Goal: Task Accomplishment & Management: Use online tool/utility

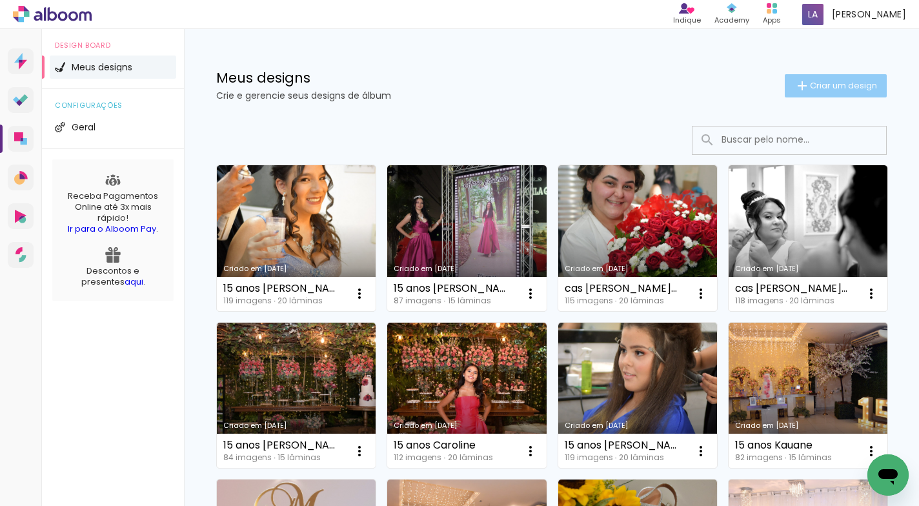
click at [824, 81] on span "Criar um design" at bounding box center [843, 85] width 67 height 8
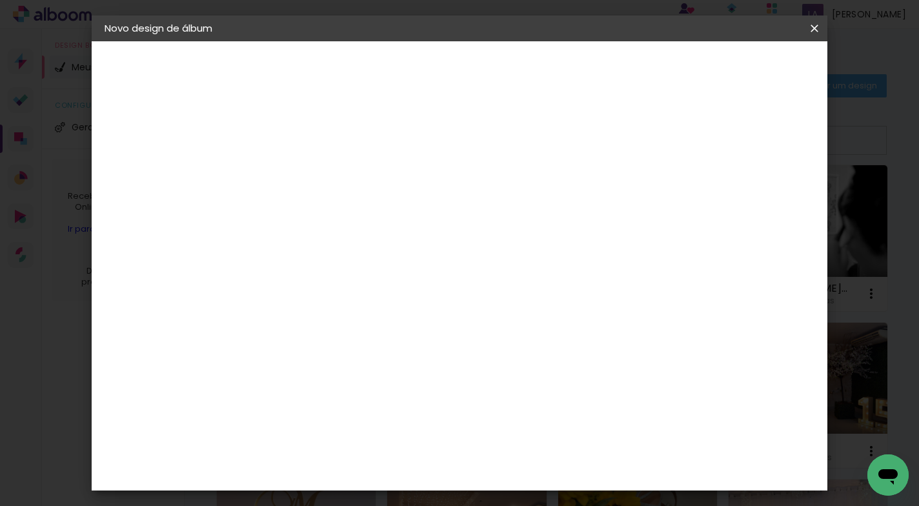
drag, startPoint x: 550, startPoint y: 179, endPoint x: 576, endPoint y: 157, distance: 33.5
click at [315, 169] on input at bounding box center [315, 173] width 0 height 20
type input "15 anos Livia"
type paper-input "15 anos Livia"
click at [0, 0] on slot "Avançar" at bounding box center [0, 0] width 0 height 0
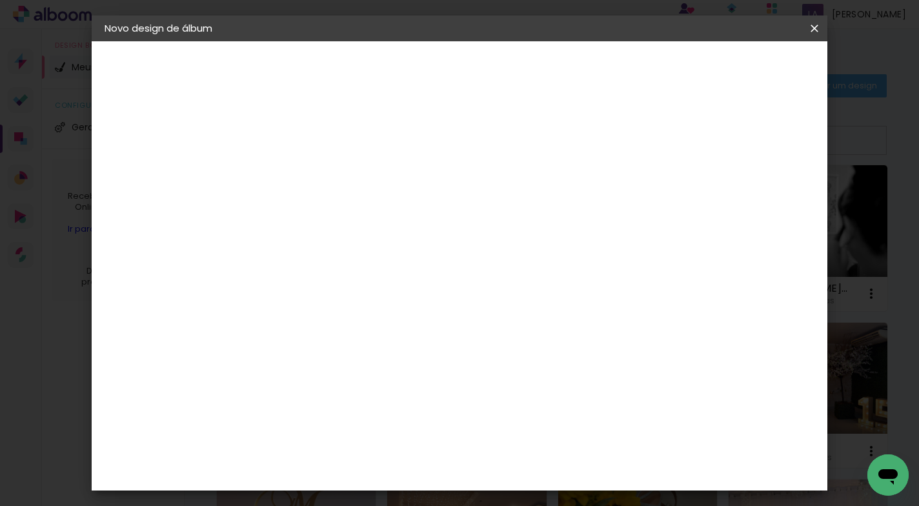
click at [0, 0] on slot "Tamanho Livre" at bounding box center [0, 0] width 0 height 0
click at [0, 0] on slot "Avançar" at bounding box center [0, 0] width 0 height 0
drag, startPoint x: 544, startPoint y: 385, endPoint x: 518, endPoint y: 386, distance: 25.8
click at [518, 386] on input "60" at bounding box center [531, 386] width 34 height 19
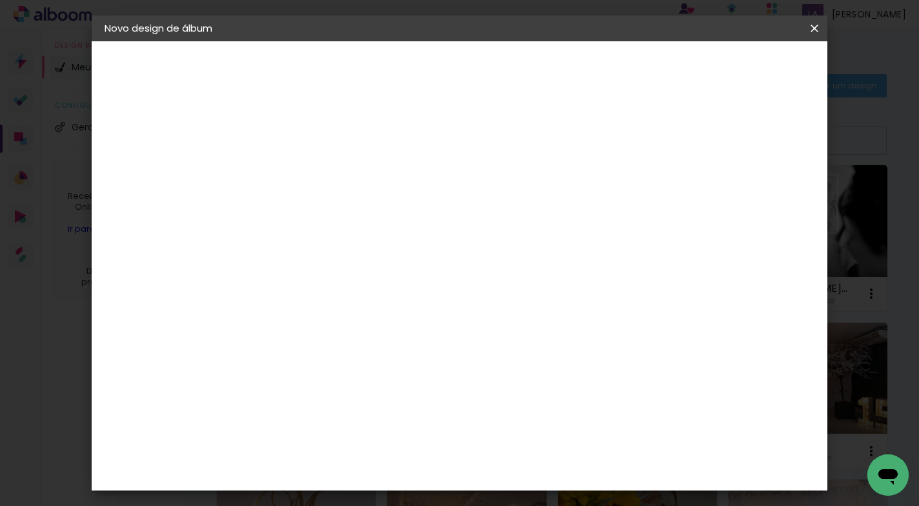
scroll to position [448, 0]
type input "40,6"
type paper-input "40,6"
drag, startPoint x: 289, startPoint y: 274, endPoint x: 261, endPoint y: 277, distance: 28.6
click at [261, 276] on input "30" at bounding box center [275, 273] width 34 height 19
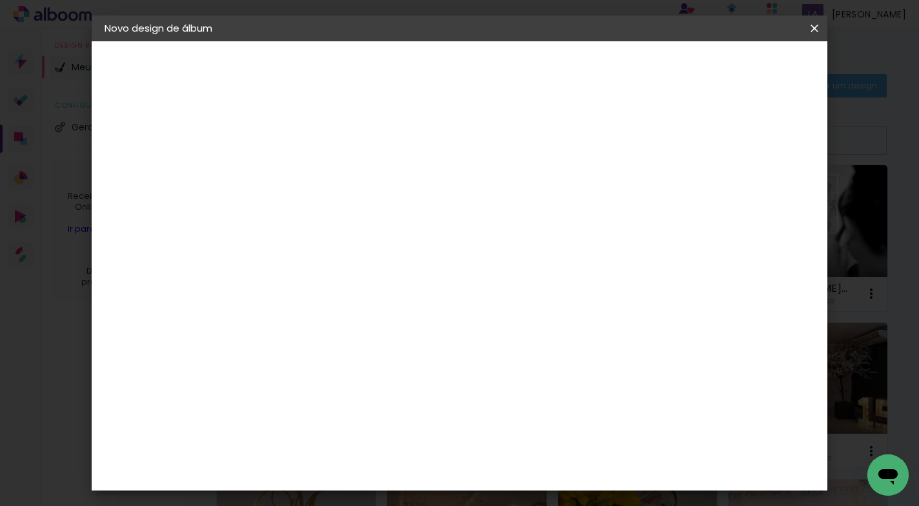
scroll to position [123, 0]
type input "25,4"
type paper-input "25,4"
click at [765, 144] on div "20.3 cm cm cm mm A maioria das encadernadoras sugere 5mm de sangria." at bounding box center [512, 92] width 506 height 103
click at [733, 65] on span "Iniciar design" at bounding box center [703, 68] width 59 height 9
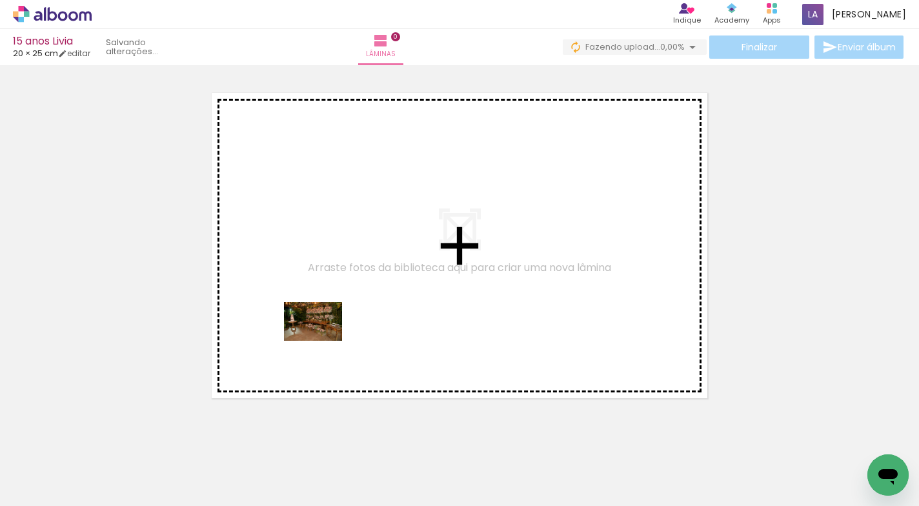
drag, startPoint x: 136, startPoint y: 463, endPoint x: 323, endPoint y: 341, distance: 223.1
click at [323, 341] on quentale-workspace at bounding box center [459, 253] width 919 height 506
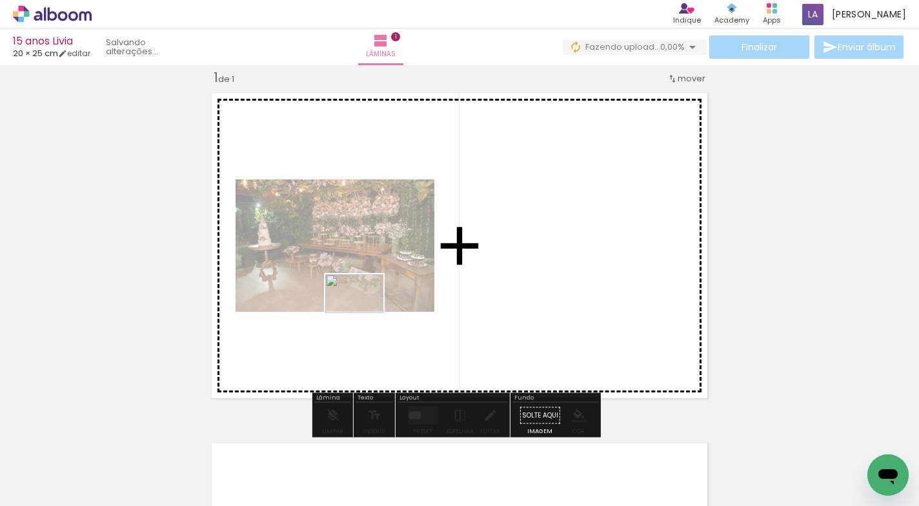
drag, startPoint x: 215, startPoint y: 462, endPoint x: 364, endPoint y: 313, distance: 210.8
click at [364, 313] on quentale-workspace at bounding box center [459, 253] width 919 height 506
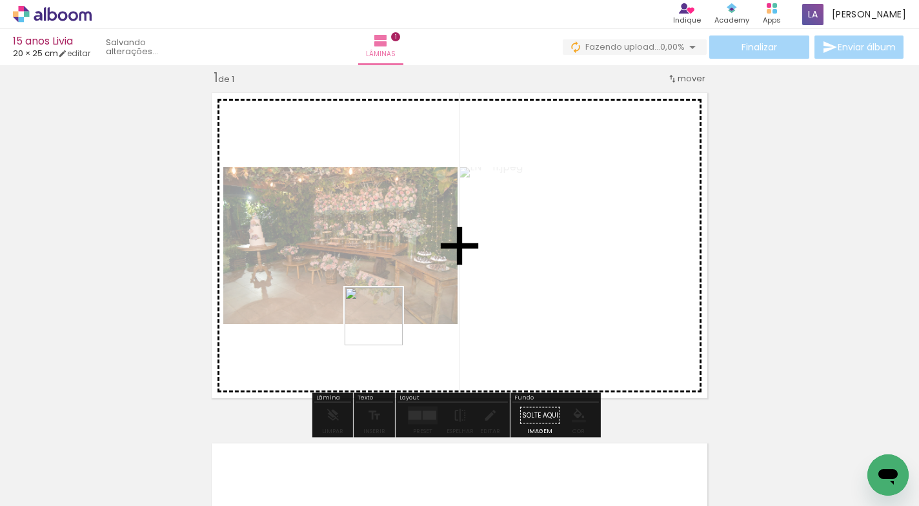
drag, startPoint x: 277, startPoint y: 460, endPoint x: 384, endPoint y: 325, distance: 172.2
click at [384, 325] on quentale-workspace at bounding box center [459, 253] width 919 height 506
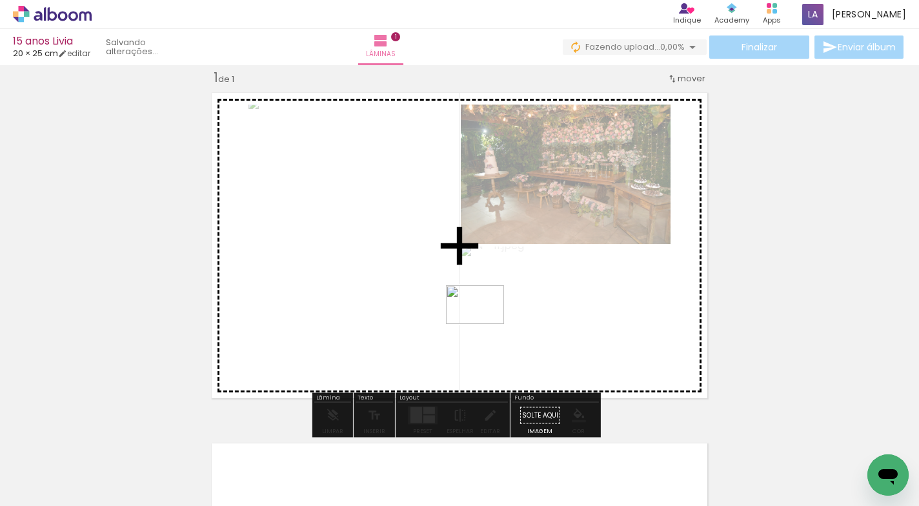
drag, startPoint x: 362, startPoint y: 446, endPoint x: 485, endPoint y: 325, distance: 172.4
click at [485, 325] on quentale-workspace at bounding box center [459, 253] width 919 height 506
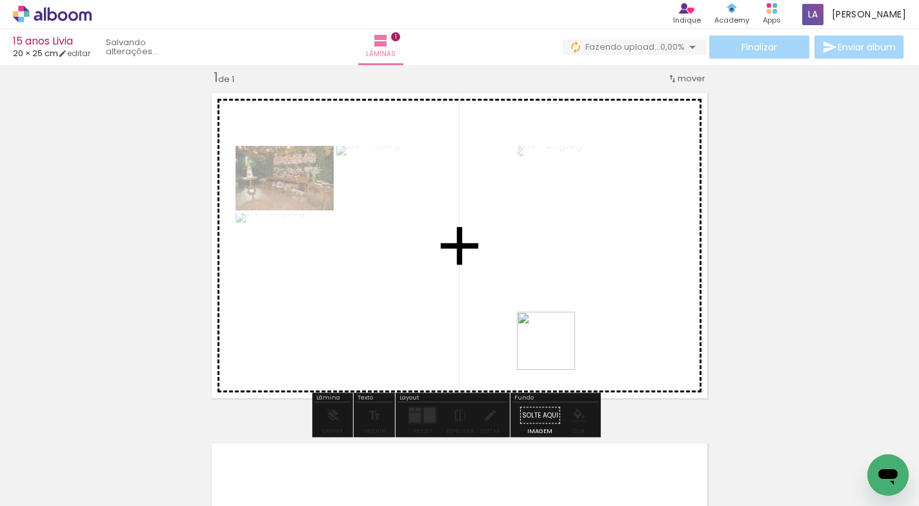
drag, startPoint x: 421, startPoint y: 476, endPoint x: 557, endPoint y: 352, distance: 185.0
click at [557, 352] on quentale-workspace at bounding box center [459, 253] width 919 height 506
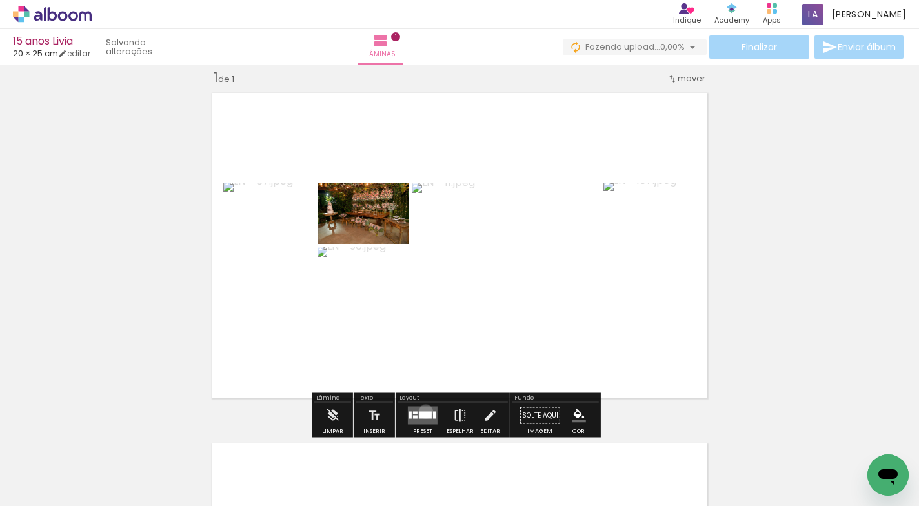
click at [423, 411] on quentale-layouter at bounding box center [423, 415] width 30 height 18
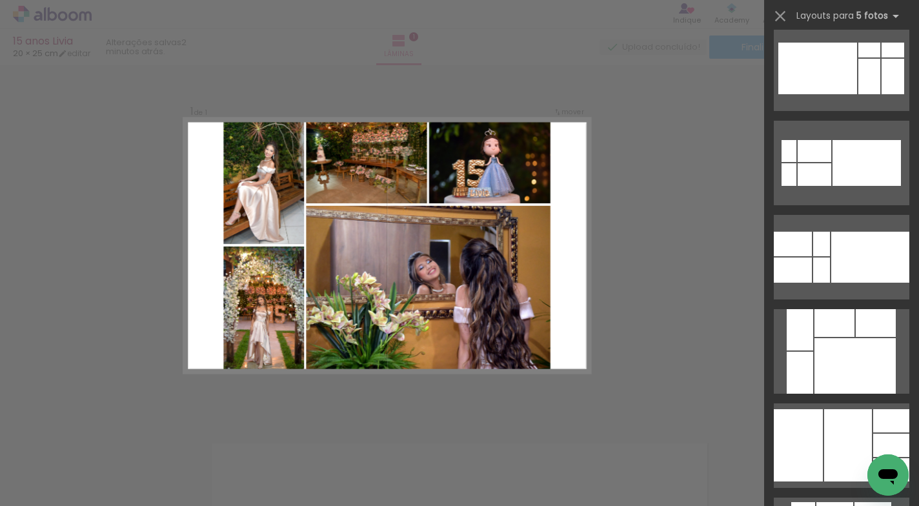
scroll to position [230, 0]
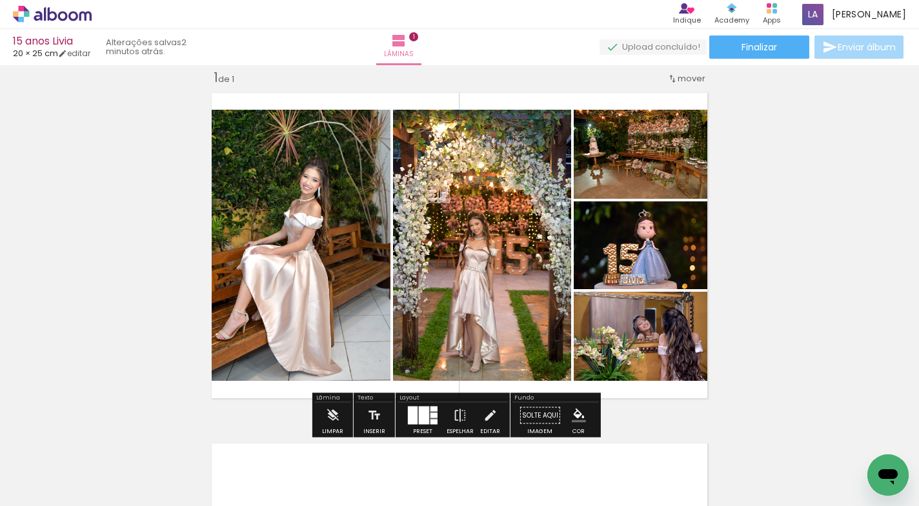
click at [779, 266] on div "Inserir lâmina 1 de 1" at bounding box center [459, 404] width 919 height 701
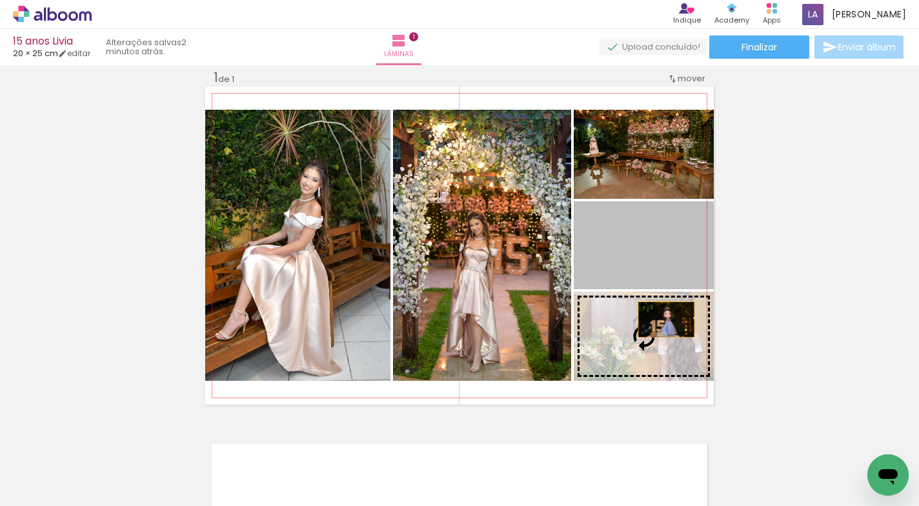
drag, startPoint x: 655, startPoint y: 254, endPoint x: 661, endPoint y: 319, distance: 65.4
click at [0, 0] on slot at bounding box center [0, 0] width 0 height 0
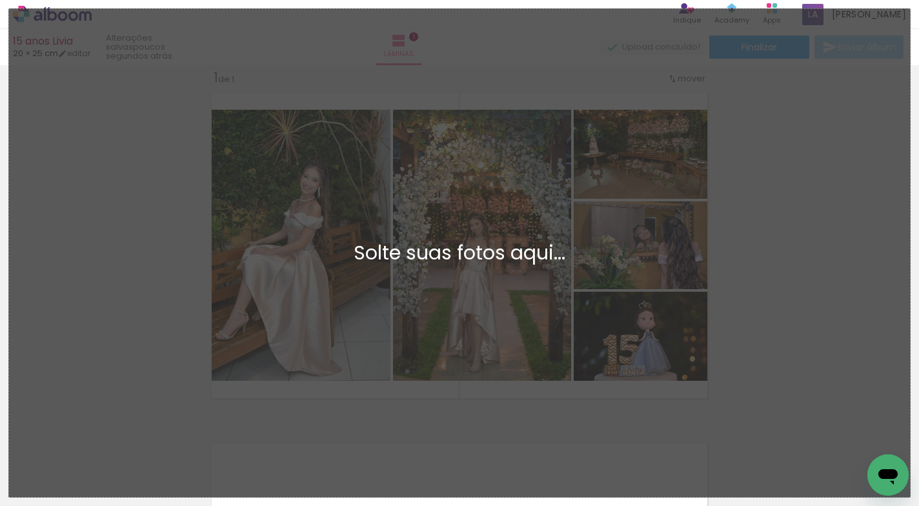
scroll to position [0, 0]
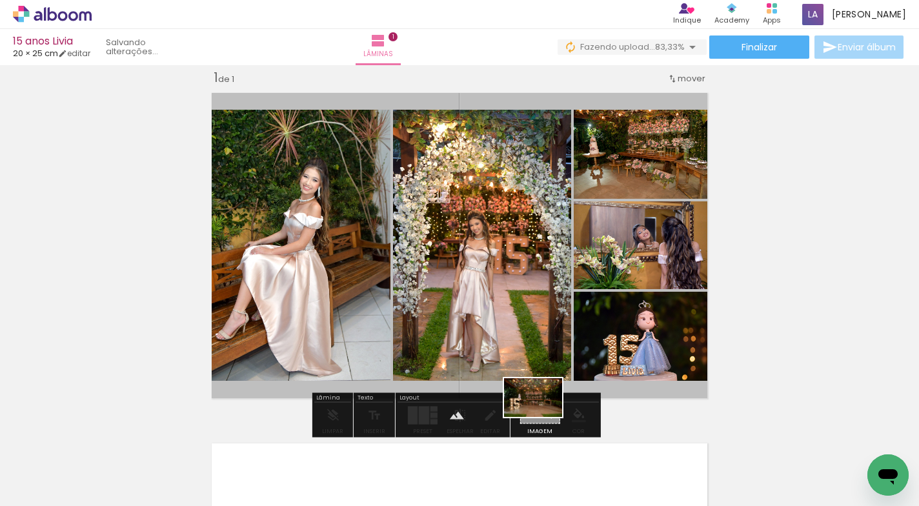
drag, startPoint x: 499, startPoint y: 459, endPoint x: 543, endPoint y: 417, distance: 60.7
click at [543, 417] on quentale-workspace at bounding box center [459, 253] width 919 height 506
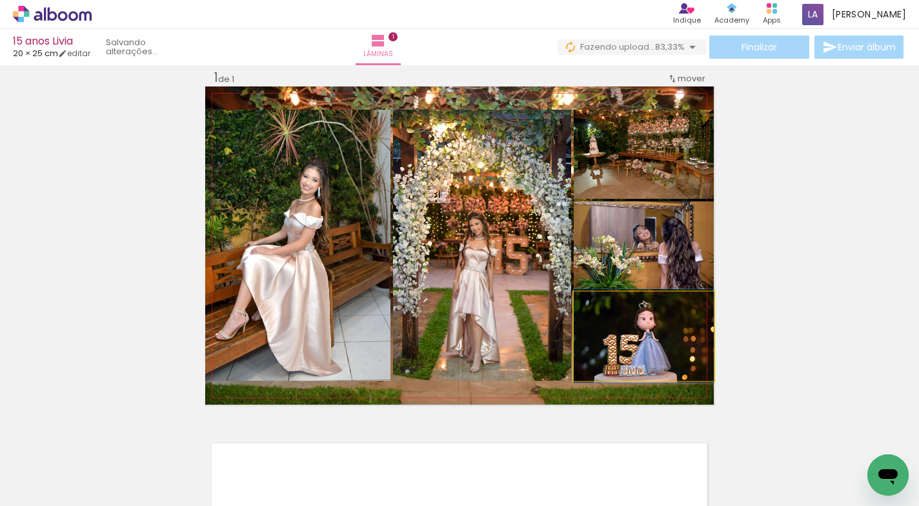
click at [604, 381] on quentale-photo at bounding box center [644, 336] width 140 height 89
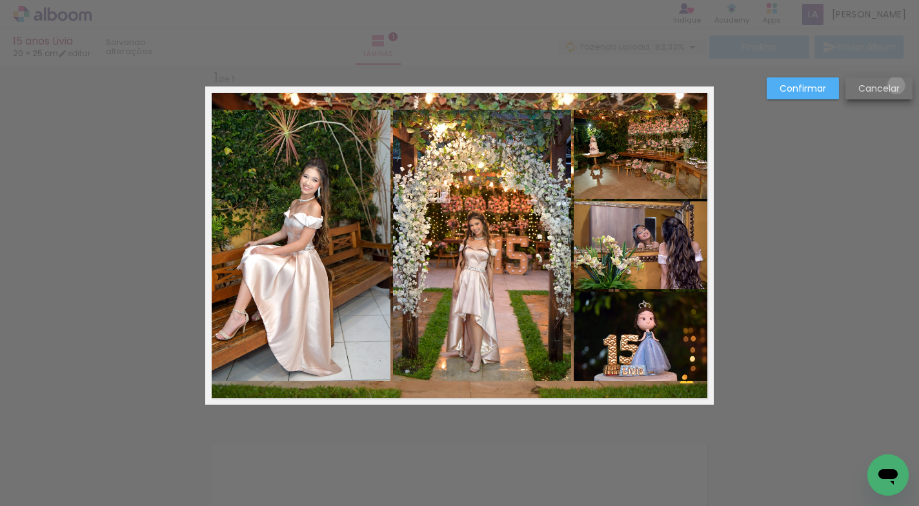
click at [0, 0] on slot "Cancelar" at bounding box center [0, 0] width 0 height 0
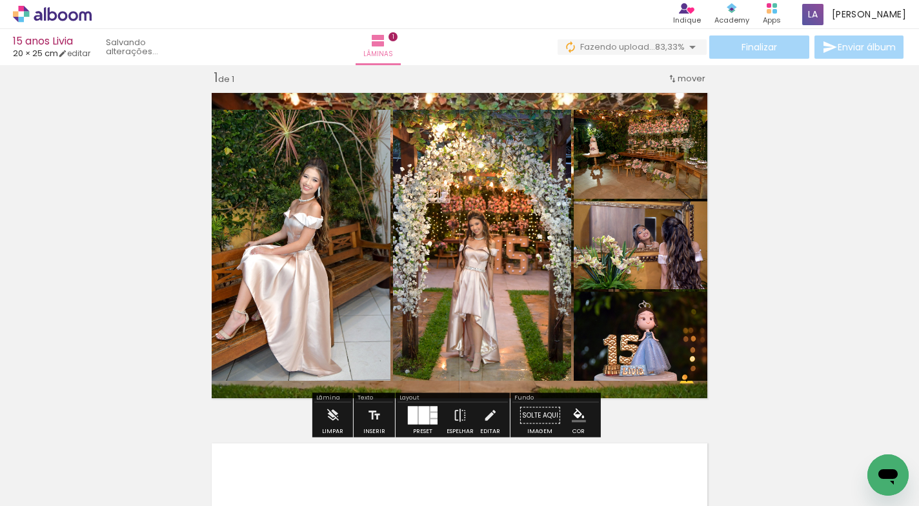
click at [517, 101] on quentale-layouter at bounding box center [459, 245] width 508 height 318
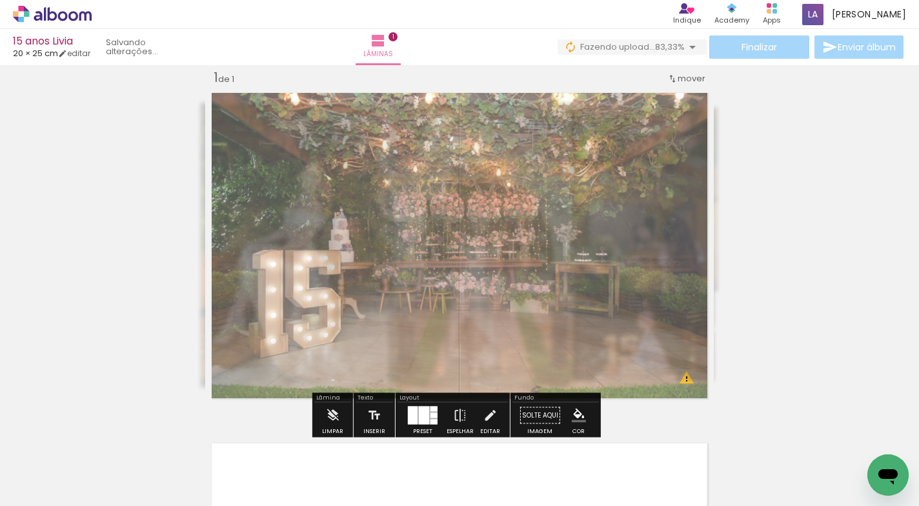
drag, startPoint x: 381, startPoint y: 119, endPoint x: 366, endPoint y: 121, distance: 14.3
type paper-slider "60"
click at [366, 121] on div at bounding box center [375, 119] width 21 height 21
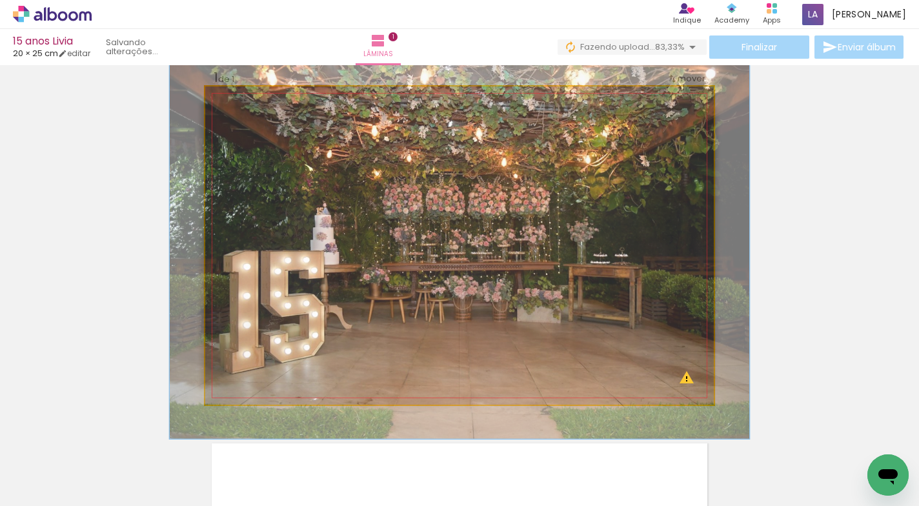
type paper-slider "114"
click at [258, 121] on div at bounding box center [261, 120] width 12 height 12
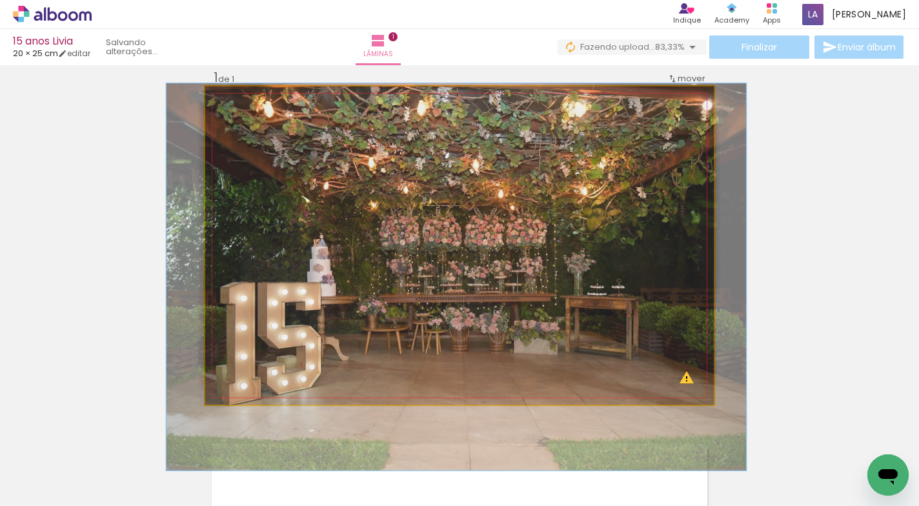
drag, startPoint x: 479, startPoint y: 229, endPoint x: 475, endPoint y: 257, distance: 28.6
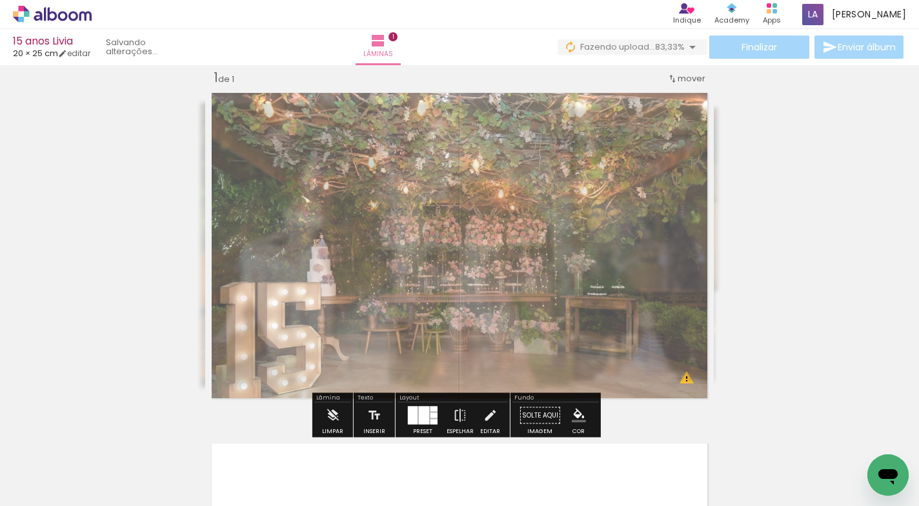
click at [828, 186] on div "Inserir lâmina 1 de 1 O Designbox precisará aumentar a sua imagem em 427% para …" at bounding box center [459, 404] width 919 height 701
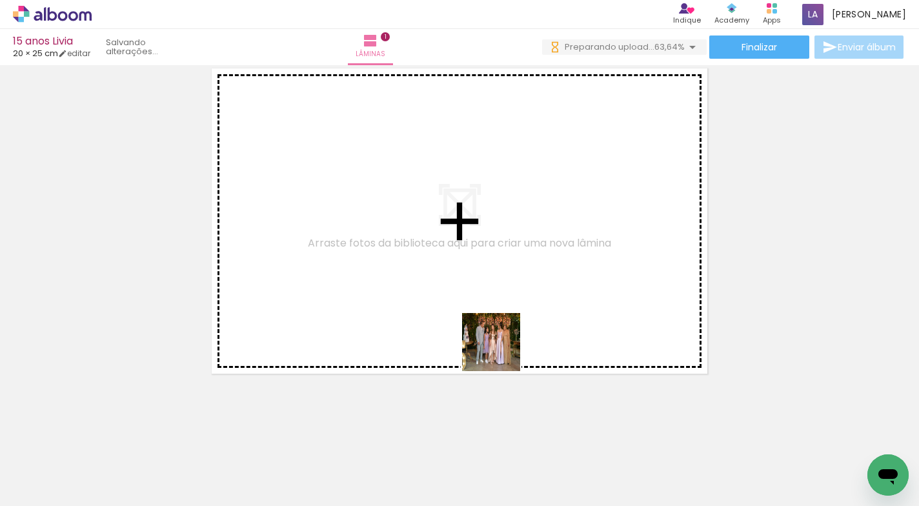
drag, startPoint x: 519, startPoint y: 466, endPoint x: 594, endPoint y: 435, distance: 80.4
click at [501, 352] on quentale-workspace at bounding box center [459, 253] width 919 height 506
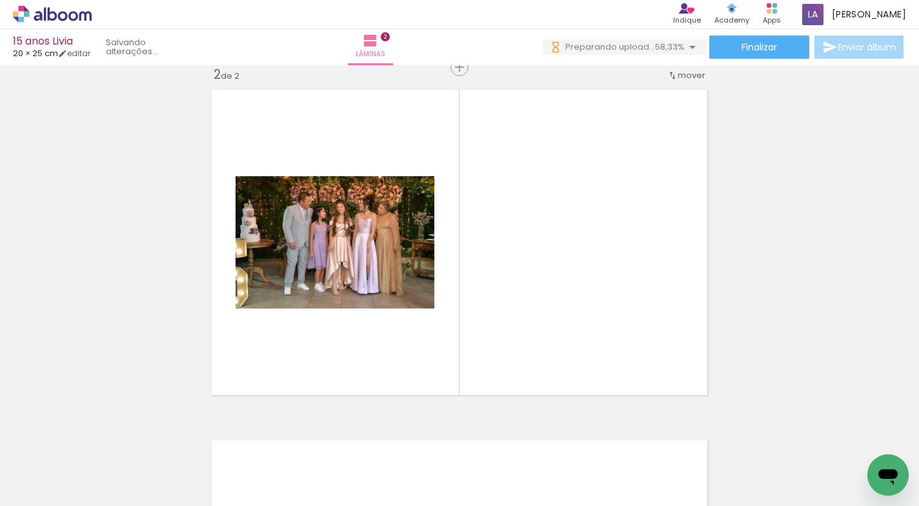
scroll to position [366, 0]
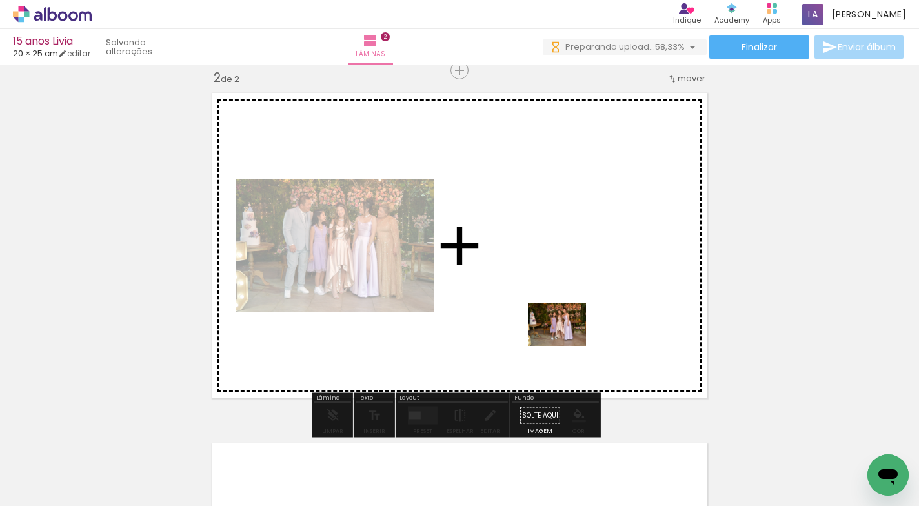
drag, startPoint x: 574, startPoint y: 443, endPoint x: 567, endPoint y: 343, distance: 100.2
click at [567, 343] on quentale-workspace at bounding box center [459, 253] width 919 height 506
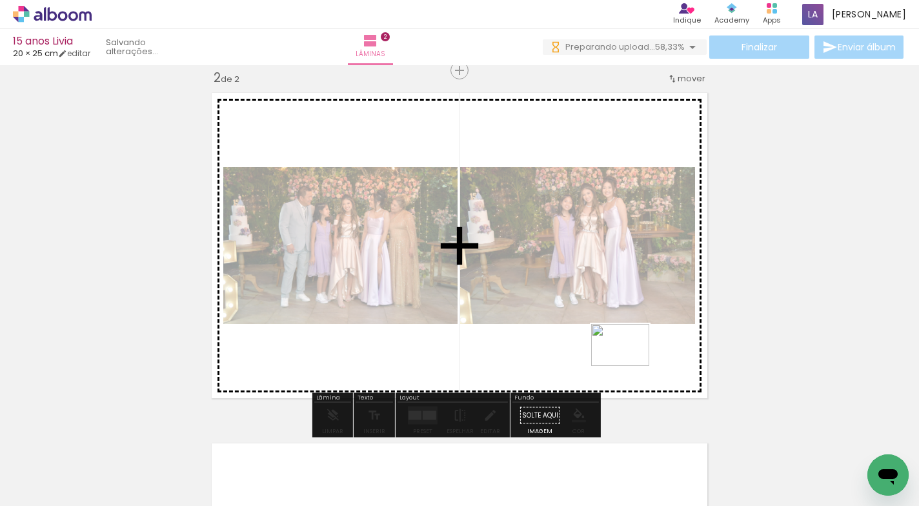
drag, startPoint x: 667, startPoint y: 459, endPoint x: 630, endPoint y: 363, distance: 102.9
click at [630, 363] on quentale-workspace at bounding box center [459, 253] width 919 height 506
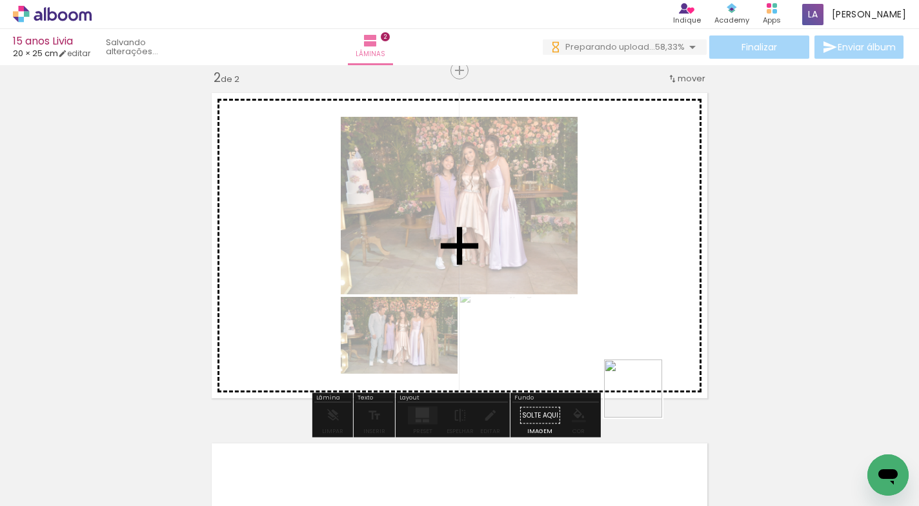
drag, startPoint x: 719, startPoint y: 454, endPoint x: 624, endPoint y: 352, distance: 139.7
click at [624, 352] on quentale-workspace at bounding box center [459, 253] width 919 height 506
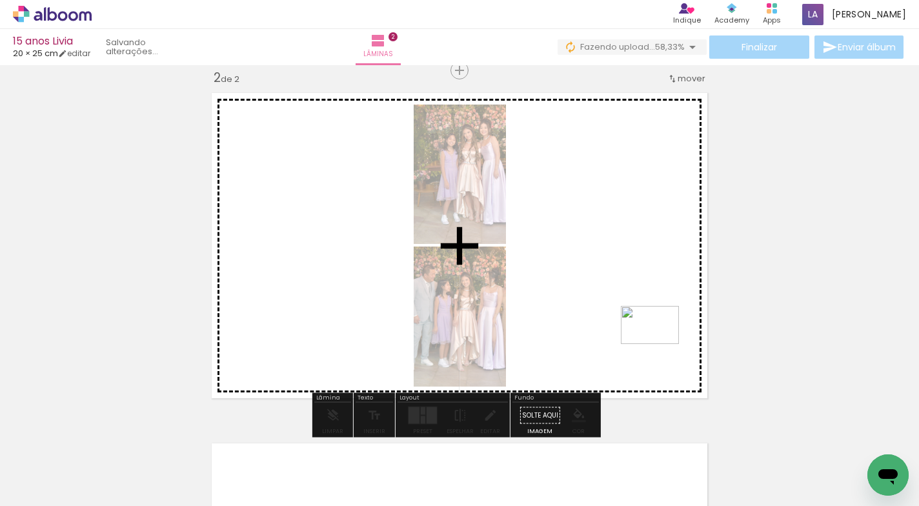
drag, startPoint x: 800, startPoint y: 461, endPoint x: 661, endPoint y: 346, distance: 180.6
click at [661, 346] on quentale-workspace at bounding box center [459, 253] width 919 height 506
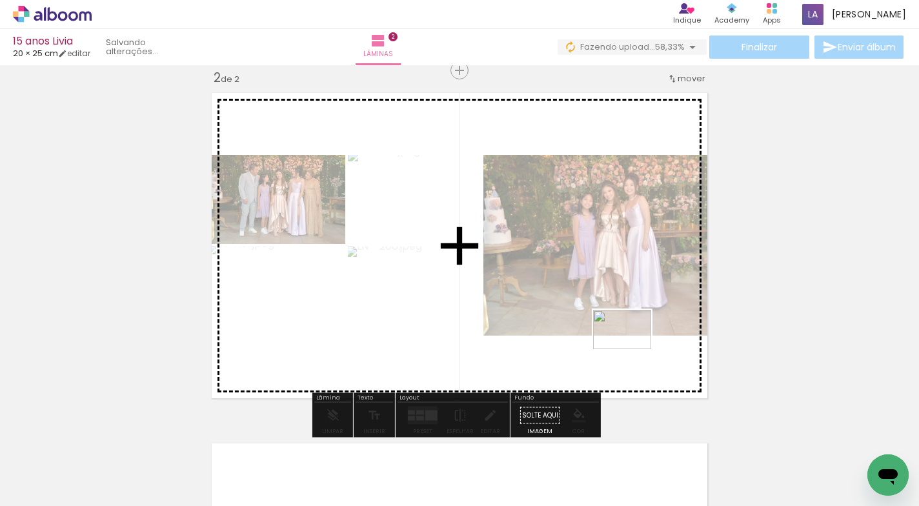
drag, startPoint x: 865, startPoint y: 450, endPoint x: 632, endPoint y: 350, distance: 253.5
click at [632, 350] on quentale-workspace at bounding box center [459, 253] width 919 height 506
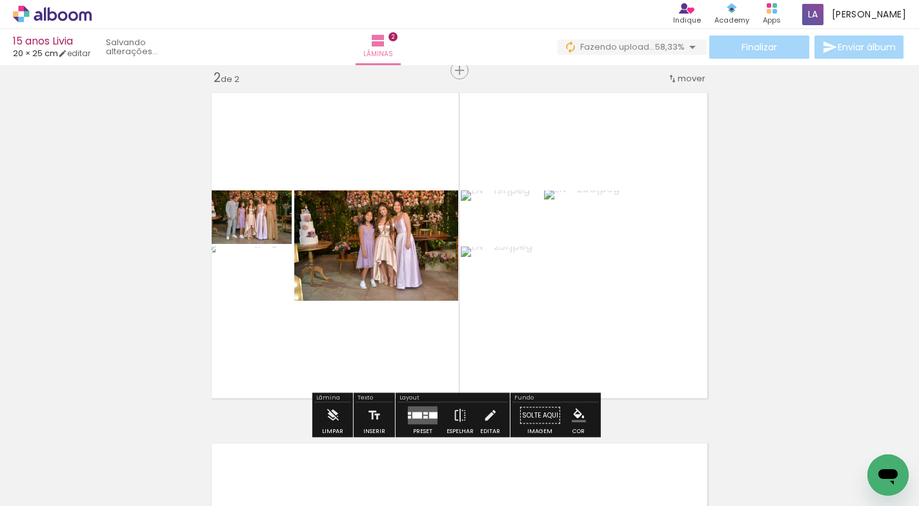
click at [419, 414] on div at bounding box center [417, 415] width 10 height 6
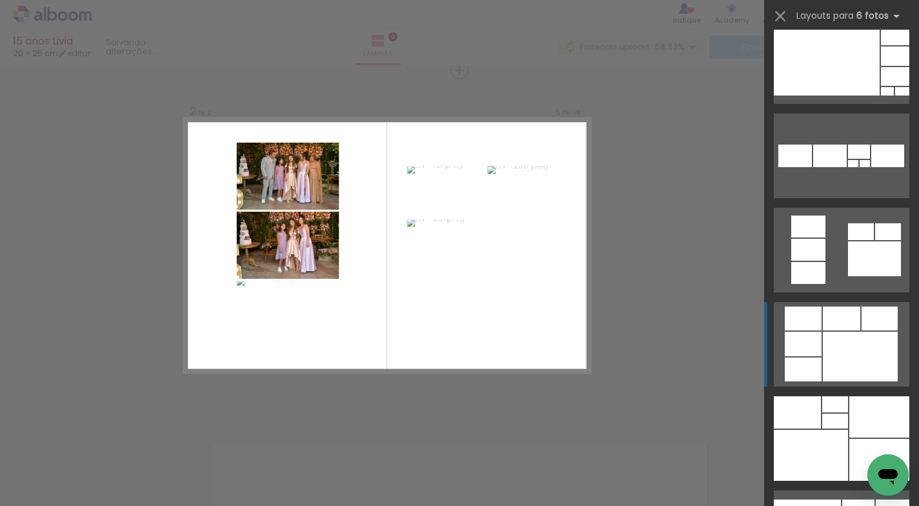
scroll to position [962, 0]
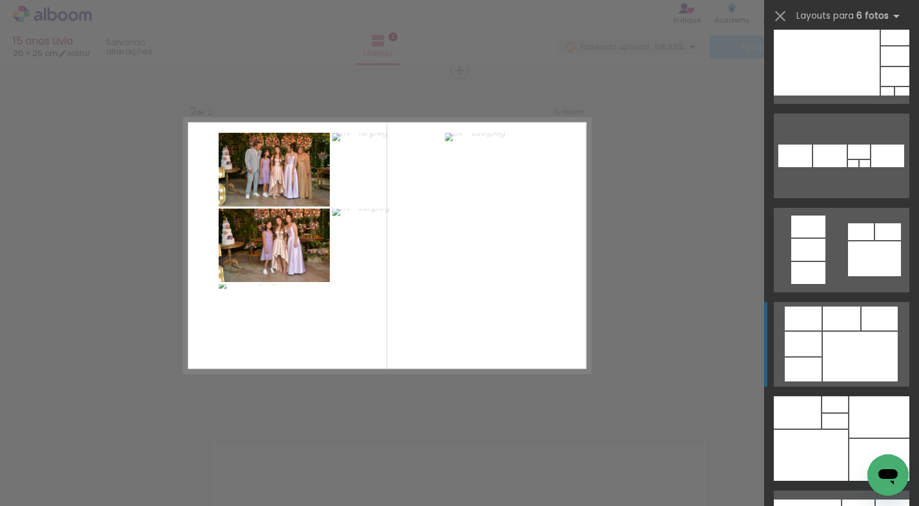
click at [835, 334] on div at bounding box center [860, 357] width 75 height 50
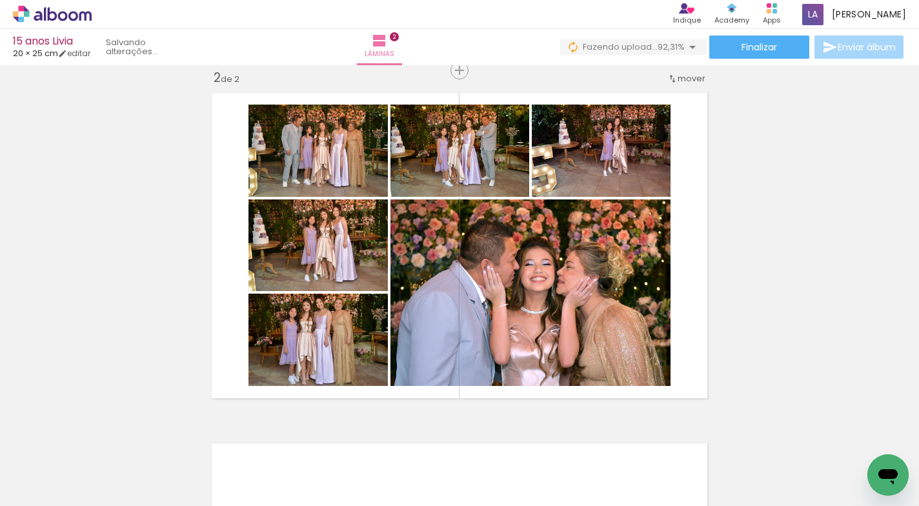
scroll to position [0, 117]
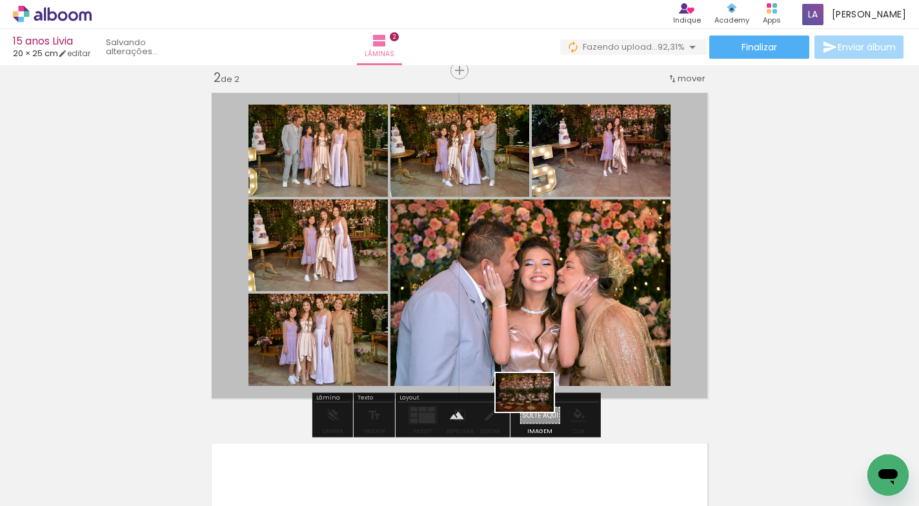
drag, startPoint x: 868, startPoint y: 450, endPoint x: 535, endPoint y: 412, distance: 335.1
click at [535, 412] on quentale-workspace at bounding box center [459, 253] width 919 height 506
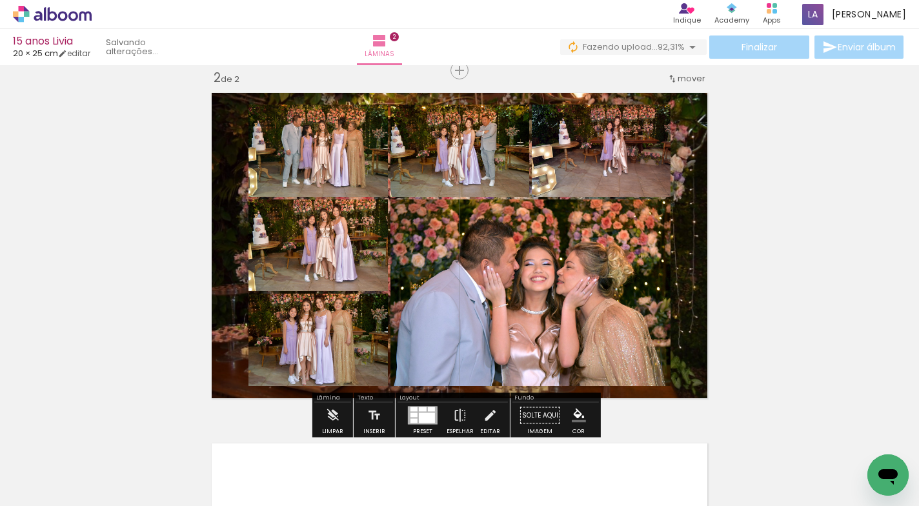
click at [639, 391] on quentale-layouter at bounding box center [459, 245] width 508 height 318
click at [639, 391] on quentale-photo at bounding box center [459, 245] width 508 height 318
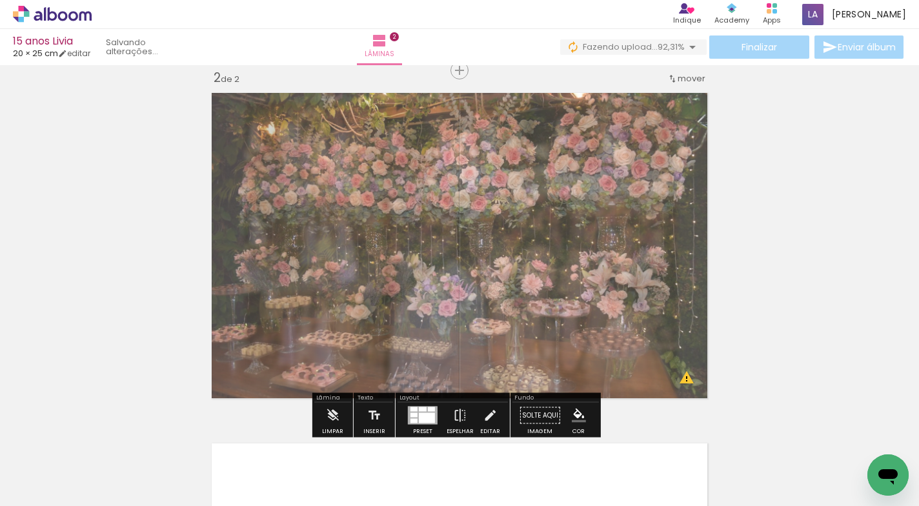
drag, startPoint x: 386, startPoint y: 120, endPoint x: 376, endPoint y: 124, distance: 10.4
type paper-slider "70"
click at [376, 124] on div at bounding box center [380, 119] width 21 height 21
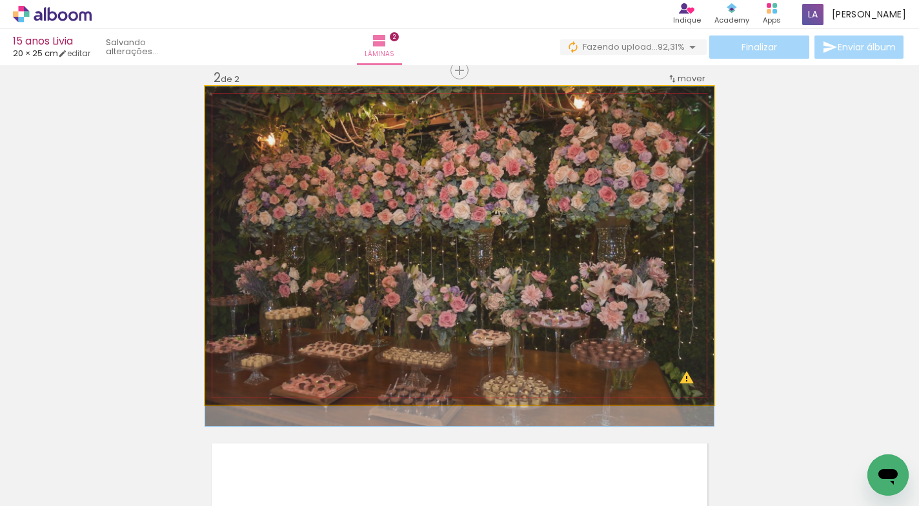
drag, startPoint x: 541, startPoint y: 165, endPoint x: 542, endPoint y: 186, distance: 21.3
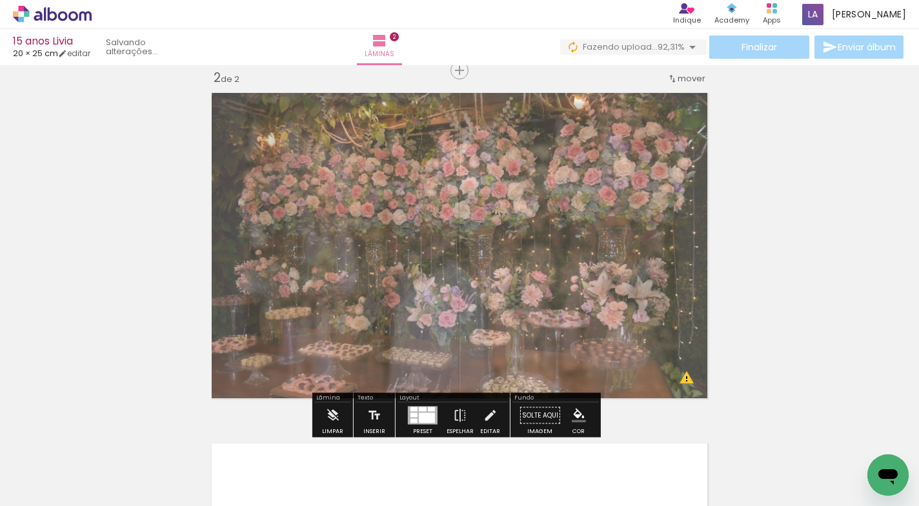
click at [821, 174] on div "Inserir lâmina 1 de 2 Inserir lâmina 2 de 2 O Designbox precisará aumentar a su…" at bounding box center [459, 229] width 919 height 1052
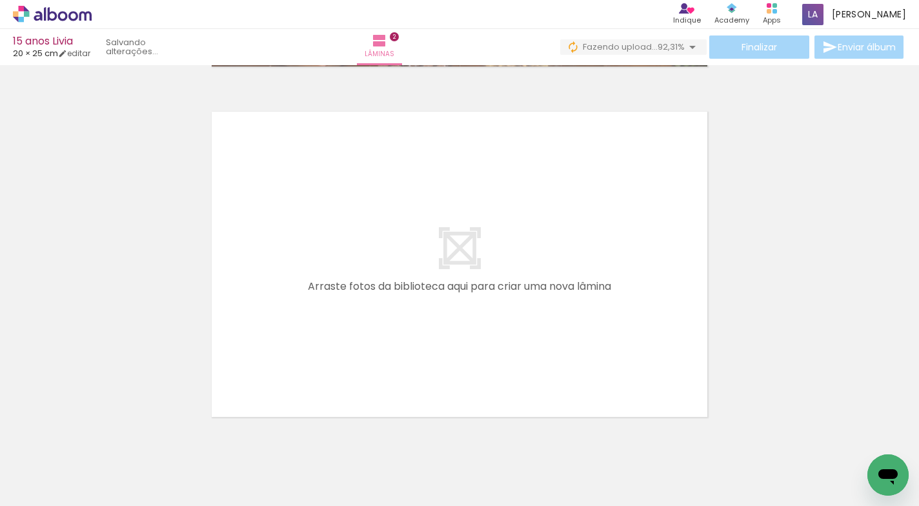
scroll to position [0, 551]
drag, startPoint x: 166, startPoint y: 380, endPoint x: 2, endPoint y: 23, distance: 392.6
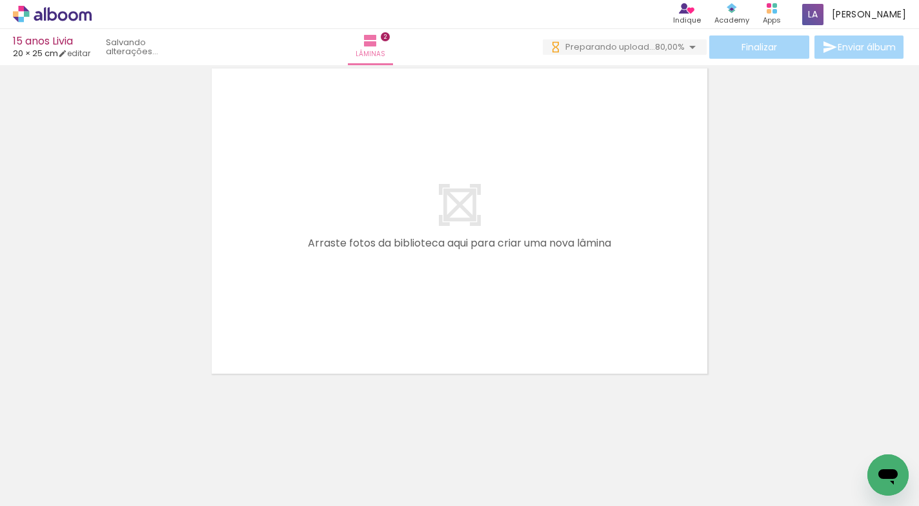
scroll to position [0, 0]
click at [521, 474] on div at bounding box center [517, 462] width 43 height 64
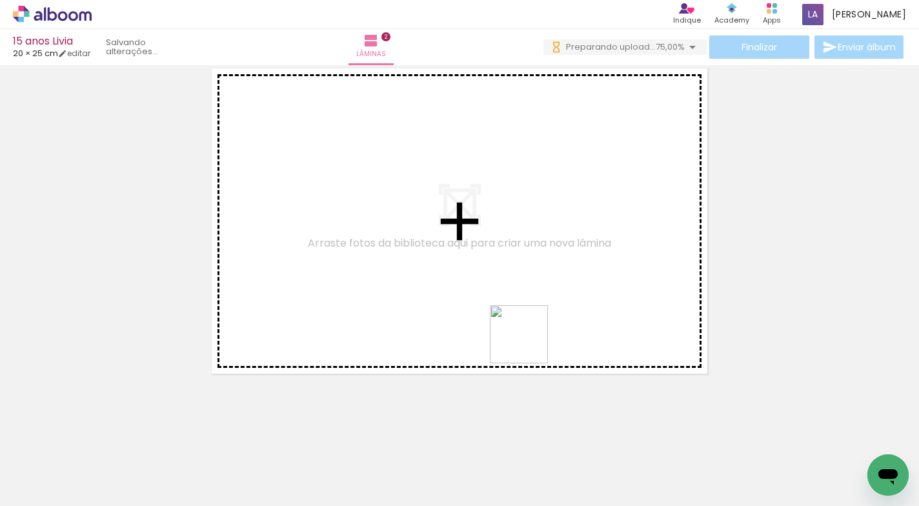
drag, startPoint x: 521, startPoint y: 472, endPoint x: 603, endPoint y: 434, distance: 91.2
click at [529, 326] on quentale-workspace at bounding box center [459, 253] width 919 height 506
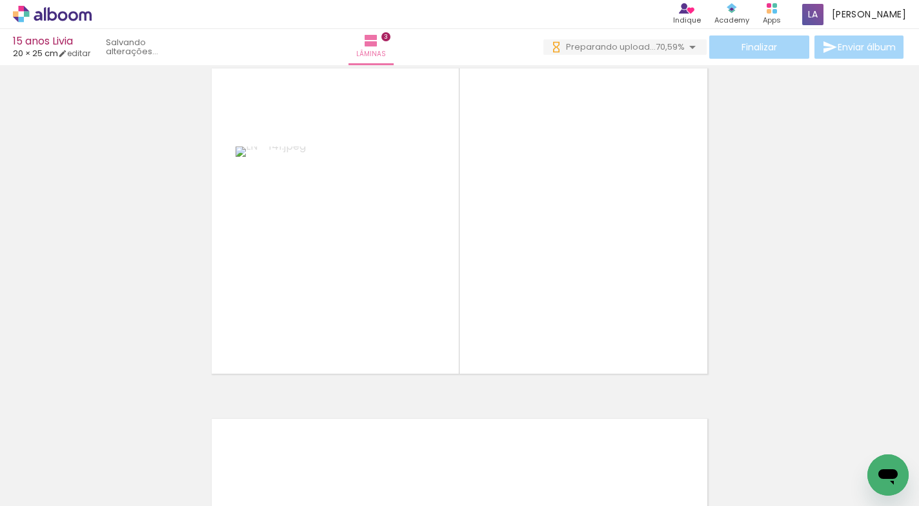
scroll to position [717, 0]
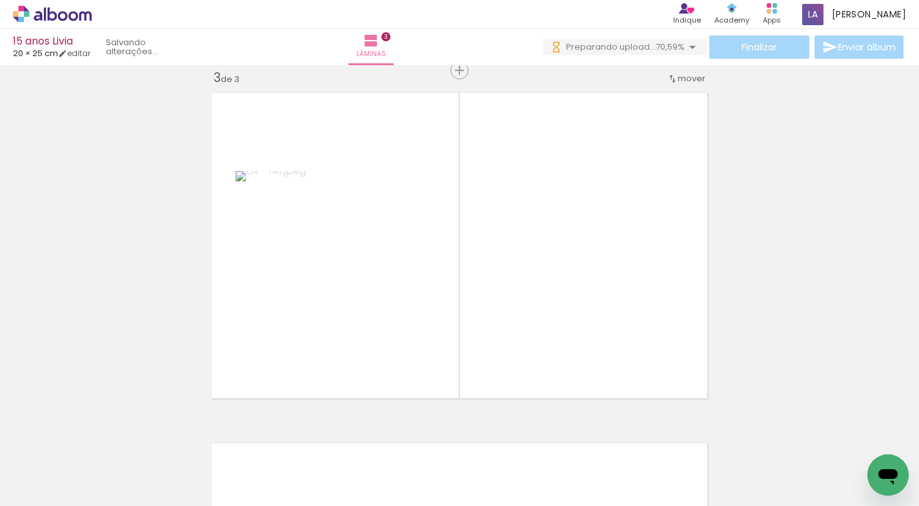
drag, startPoint x: 597, startPoint y: 472, endPoint x: 689, endPoint y: 420, distance: 105.1
click at [594, 348] on quentale-workspace at bounding box center [459, 253] width 919 height 506
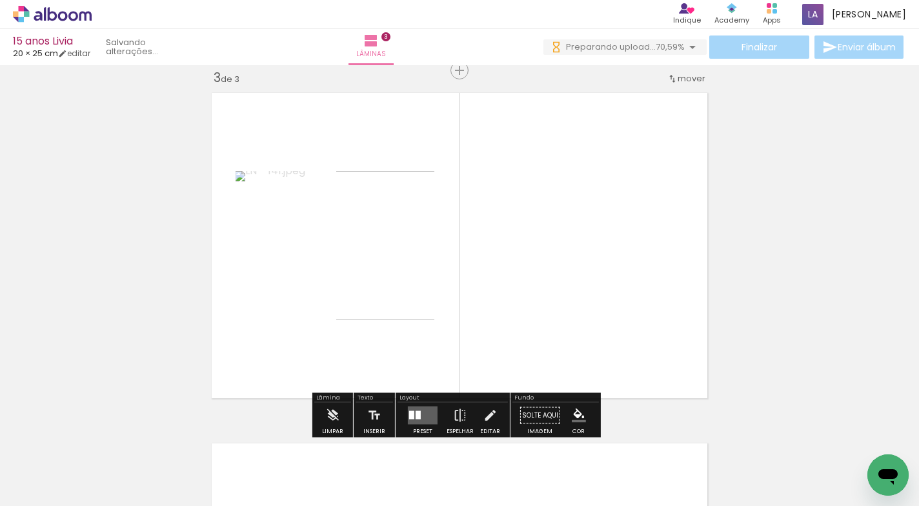
scroll to position [0, 0]
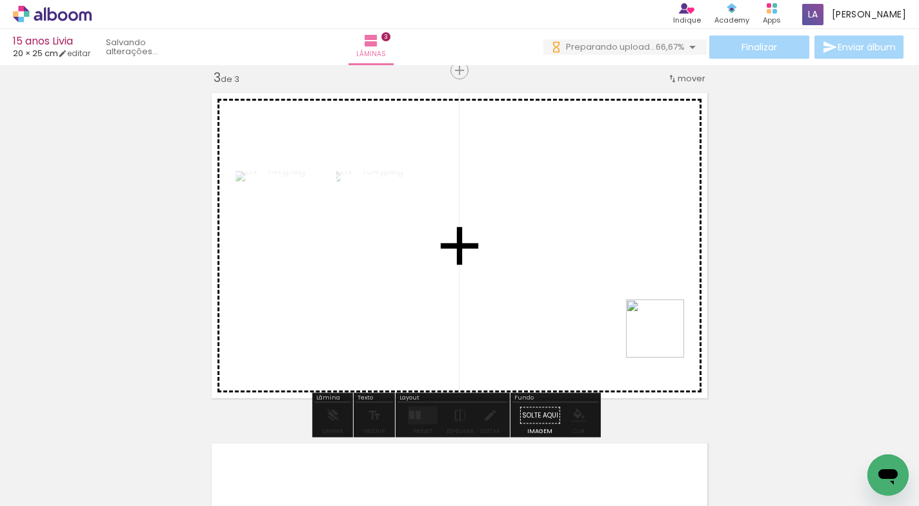
drag, startPoint x: 666, startPoint y: 410, endPoint x: 762, endPoint y: 441, distance: 100.2
click at [667, 340] on quentale-workspace at bounding box center [459, 253] width 919 height 506
drag, startPoint x: 737, startPoint y: 468, endPoint x: 632, endPoint y: 371, distance: 142.9
click at [632, 371] on quentale-workspace at bounding box center [459, 253] width 919 height 506
drag, startPoint x: 743, startPoint y: 463, endPoint x: 873, endPoint y: 454, distance: 130.0
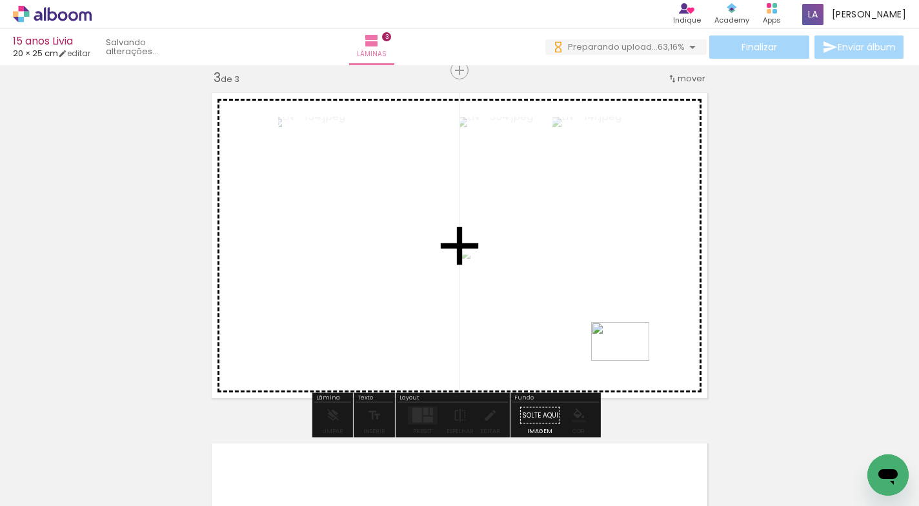
click at [631, 365] on quentale-workspace at bounding box center [459, 253] width 919 height 506
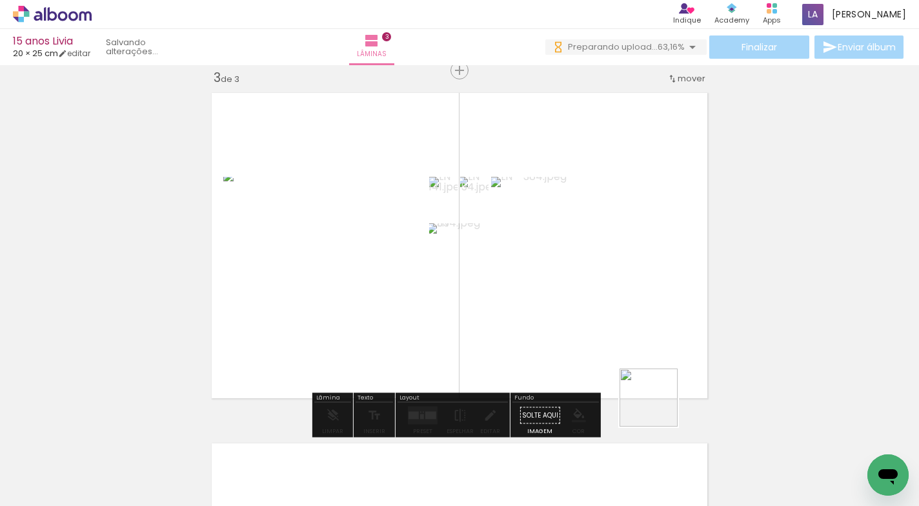
drag, startPoint x: 872, startPoint y: 450, endPoint x: 575, endPoint y: 309, distance: 328.4
click at [568, 305] on quentale-workspace at bounding box center [459, 253] width 919 height 506
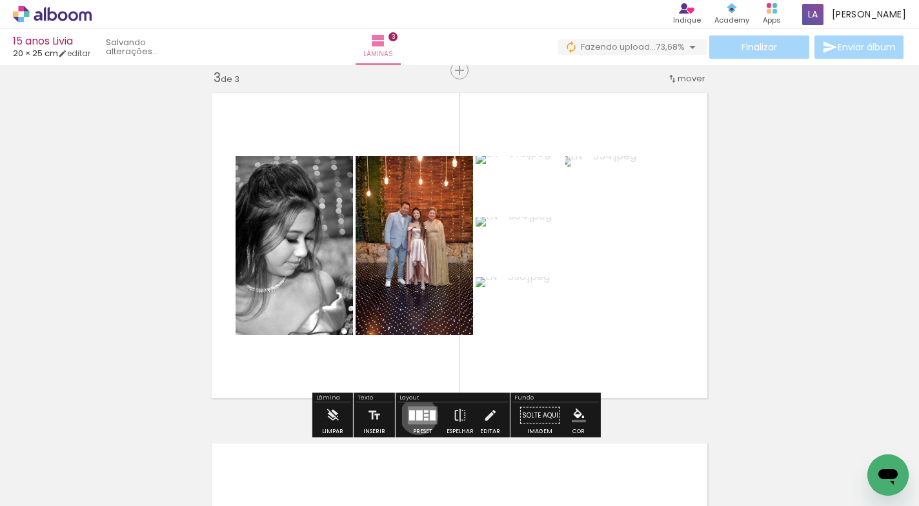
click at [416, 415] on div at bounding box center [419, 415] width 6 height 10
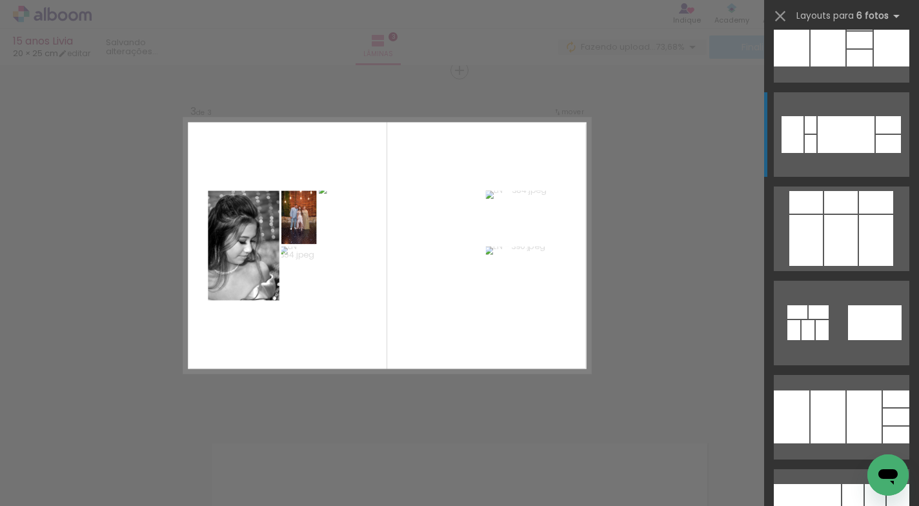
scroll to position [3388, 0]
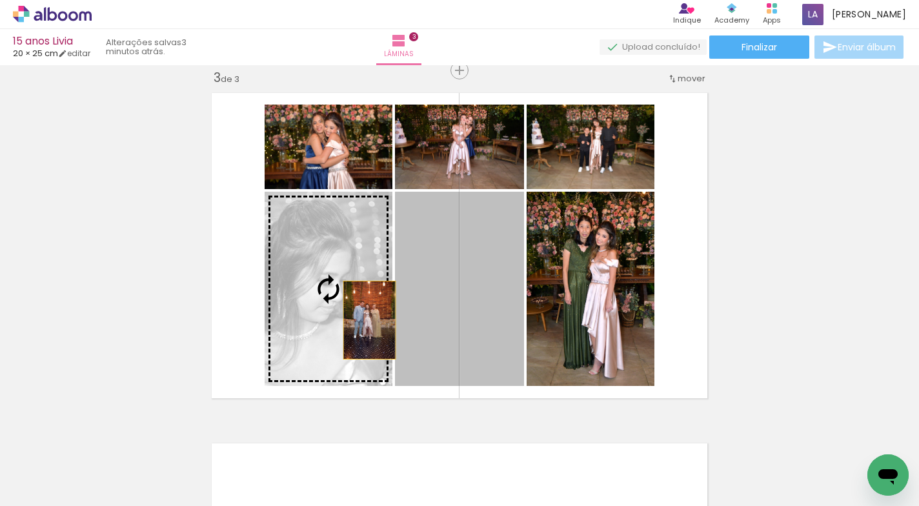
drag, startPoint x: 499, startPoint y: 317, endPoint x: 365, endPoint y: 320, distance: 134.9
click at [0, 0] on slot at bounding box center [0, 0] width 0 height 0
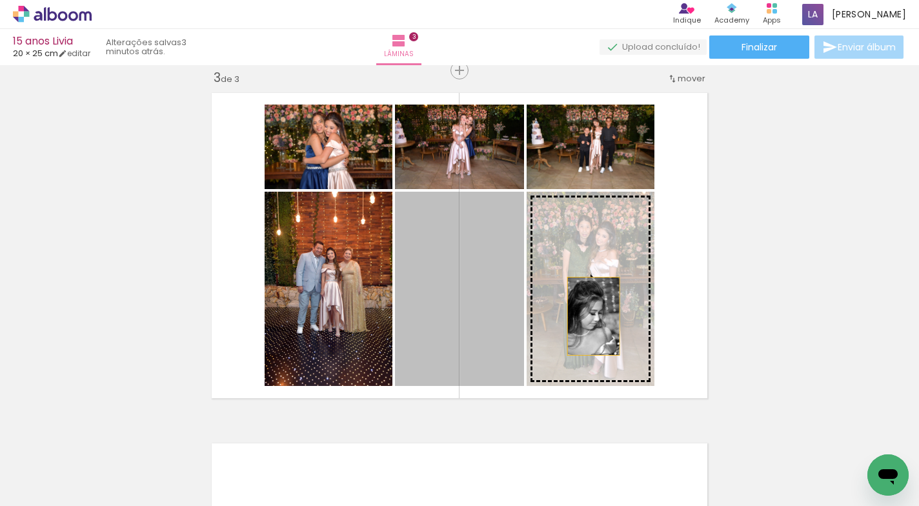
drag, startPoint x: 421, startPoint y: 315, endPoint x: 588, endPoint y: 316, distance: 167.1
click at [0, 0] on slot at bounding box center [0, 0] width 0 height 0
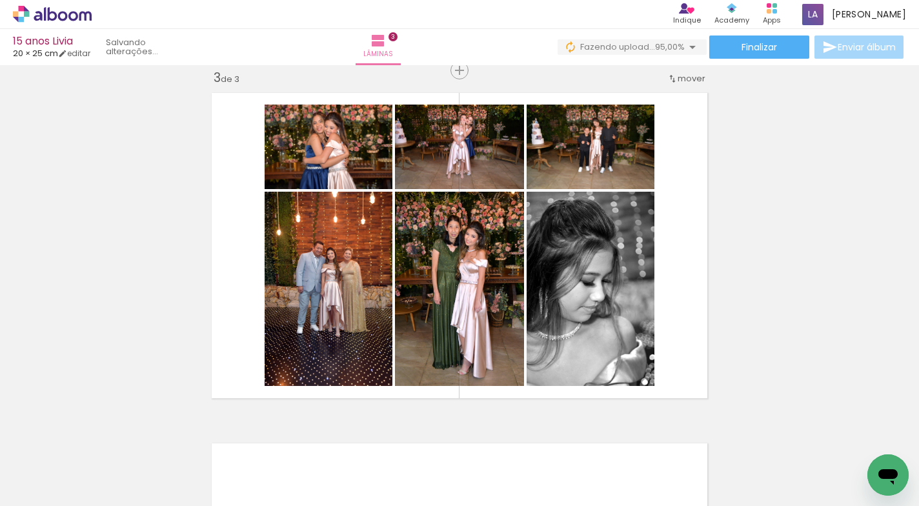
scroll to position [0, 623]
drag, startPoint x: 65, startPoint y: 112, endPoint x: 5, endPoint y: 18, distance: 110.8
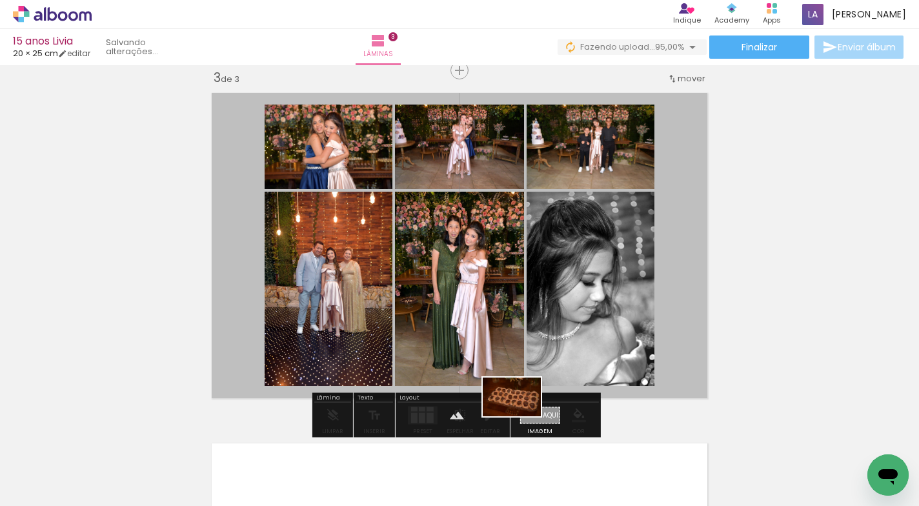
drag, startPoint x: 875, startPoint y: 450, endPoint x: 526, endPoint y: 413, distance: 351.0
click at [522, 416] on quentale-workspace at bounding box center [459, 253] width 919 height 506
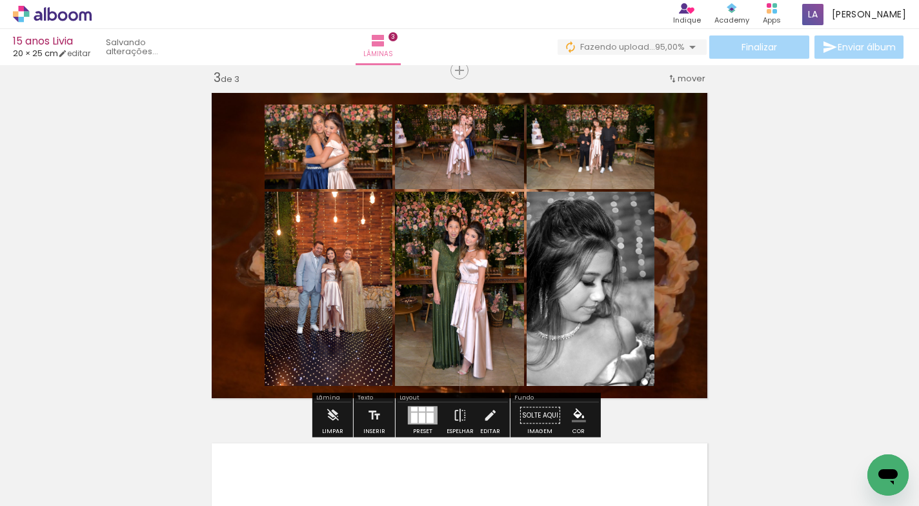
click at [672, 366] on quentale-layouter at bounding box center [459, 245] width 508 height 318
click at [672, 366] on quentale-photo at bounding box center [459, 245] width 508 height 318
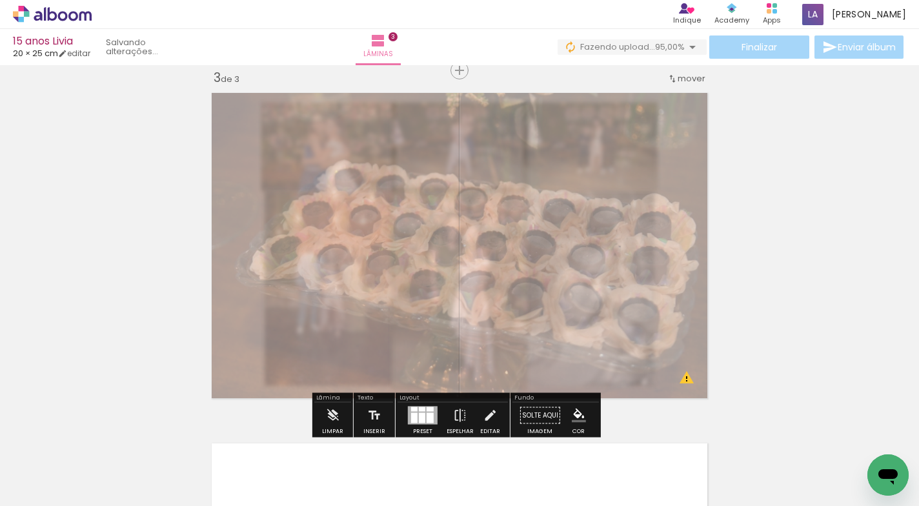
drag, startPoint x: 394, startPoint y: 118, endPoint x: 365, endPoint y: 124, distance: 29.6
type paper-slider "40"
click at [365, 124] on div at bounding box center [365, 119] width 21 height 21
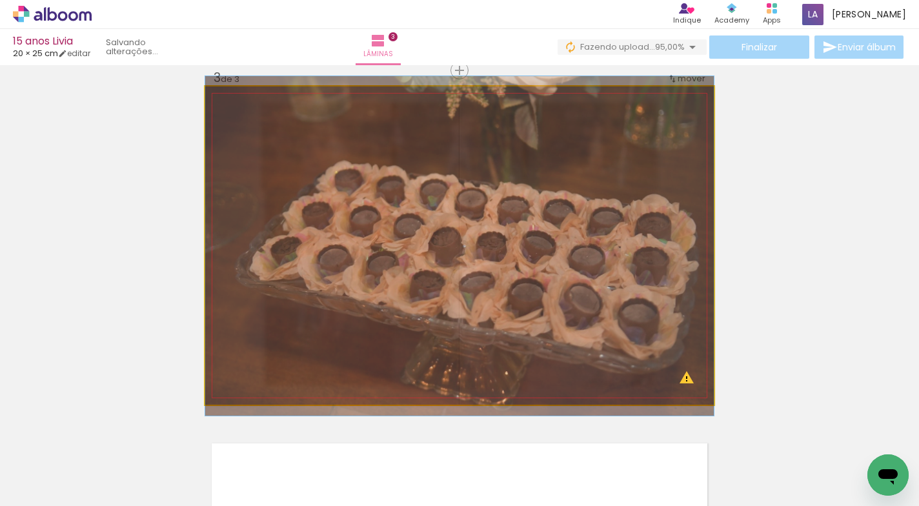
drag, startPoint x: 418, startPoint y: 208, endPoint x: 399, endPoint y: 208, distance: 19.4
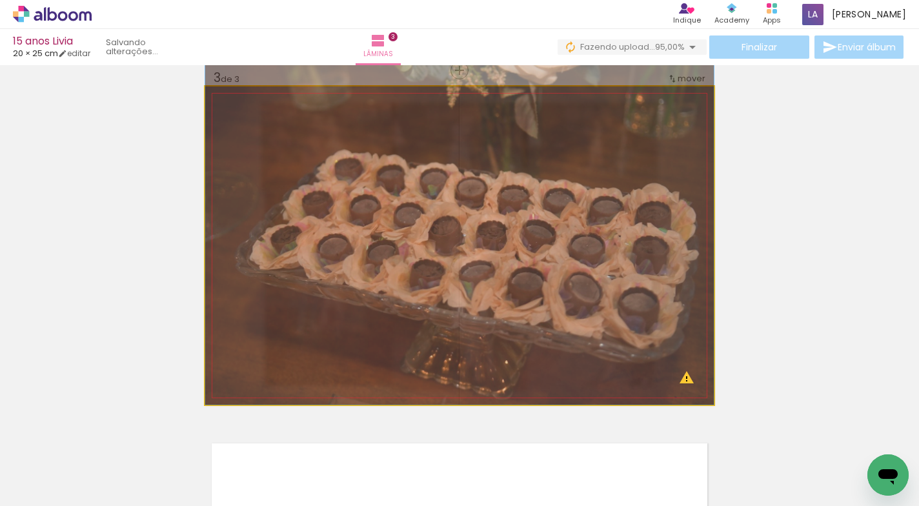
drag, startPoint x: 613, startPoint y: 248, endPoint x: 601, endPoint y: 219, distance: 31.5
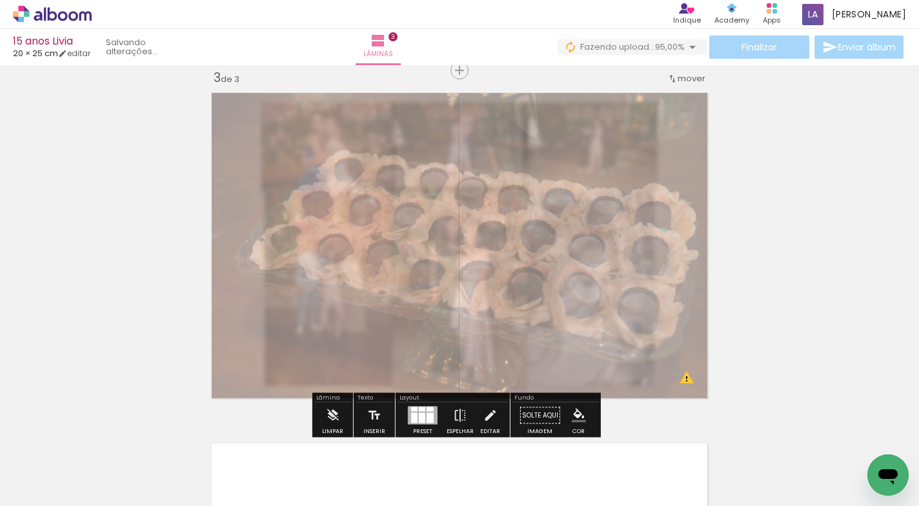
click at [815, 221] on div "Inserir lâmina 1 de 3 Inserir lâmina 2 de 3 Inserir lâmina 3 de 3 O Designbox p…" at bounding box center [459, 54] width 919 height 1402
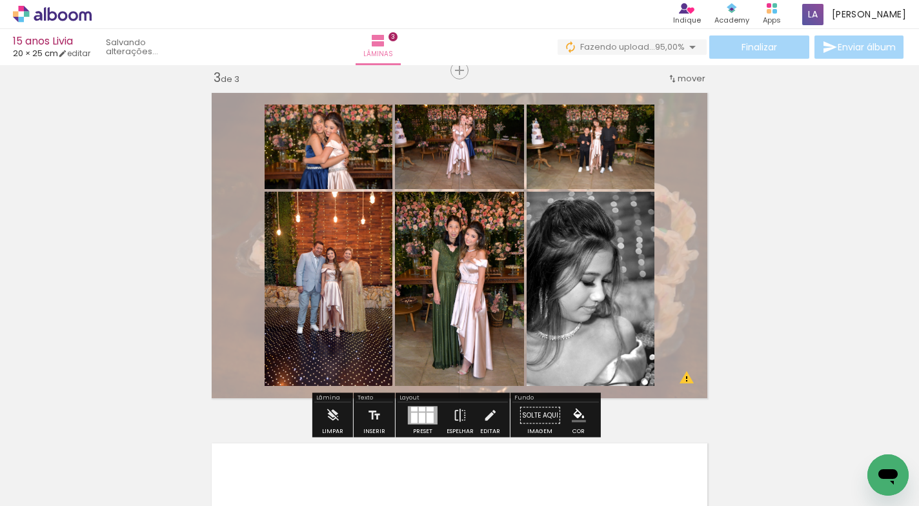
click at [665, 230] on quentale-layouter at bounding box center [459, 245] width 508 height 318
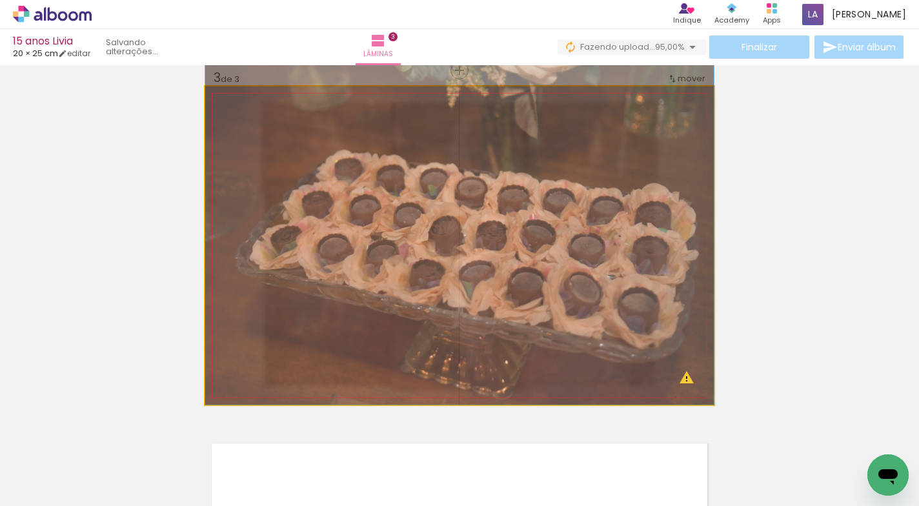
click at [665, 230] on quentale-photo at bounding box center [459, 245] width 508 height 318
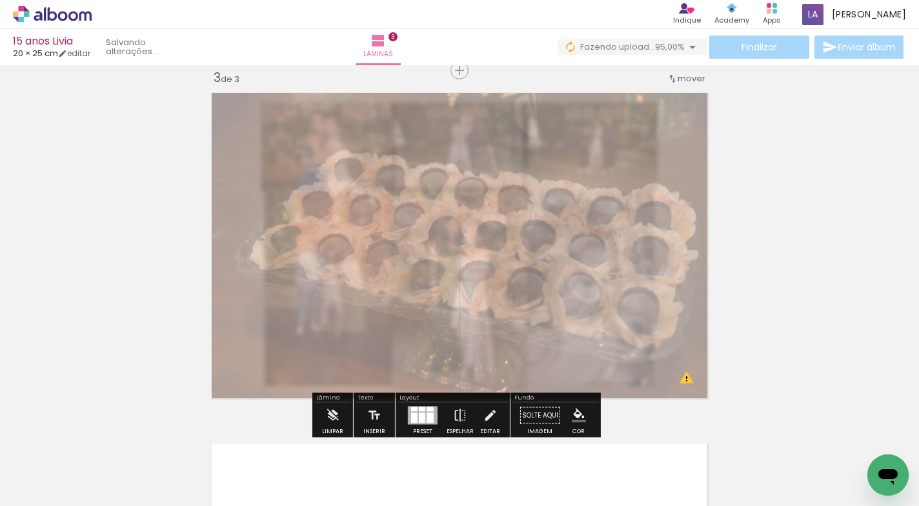
click at [361, 123] on div at bounding box center [365, 119] width 8 height 8
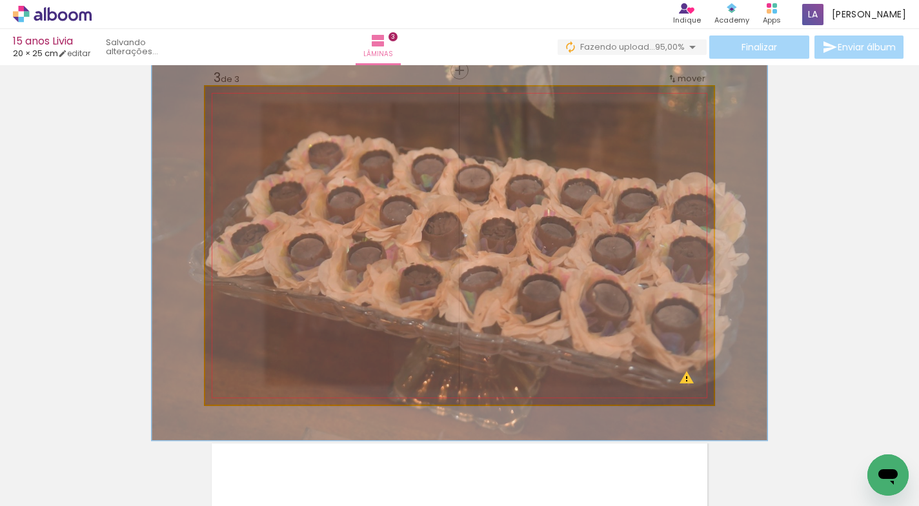
type paper-slider "121"
click at [265, 123] on div at bounding box center [264, 119] width 21 height 21
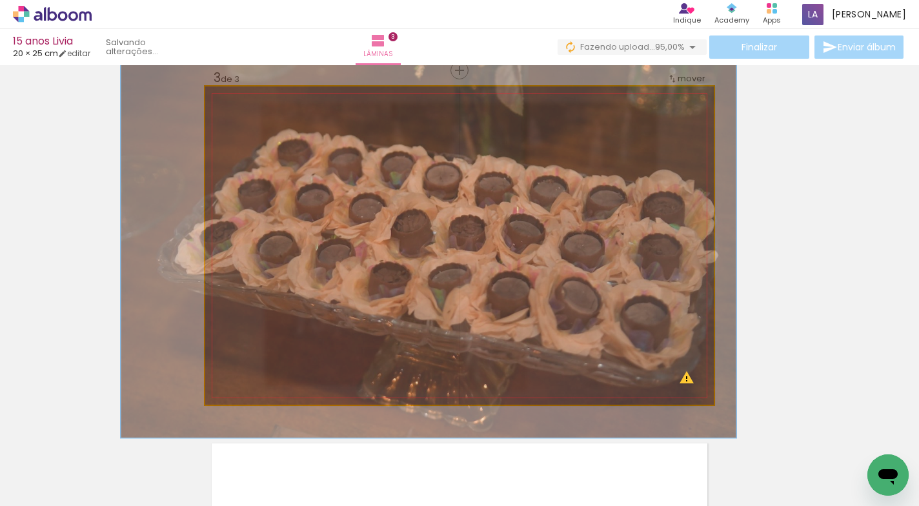
drag, startPoint x: 566, startPoint y: 233, endPoint x: 535, endPoint y: 230, distance: 31.1
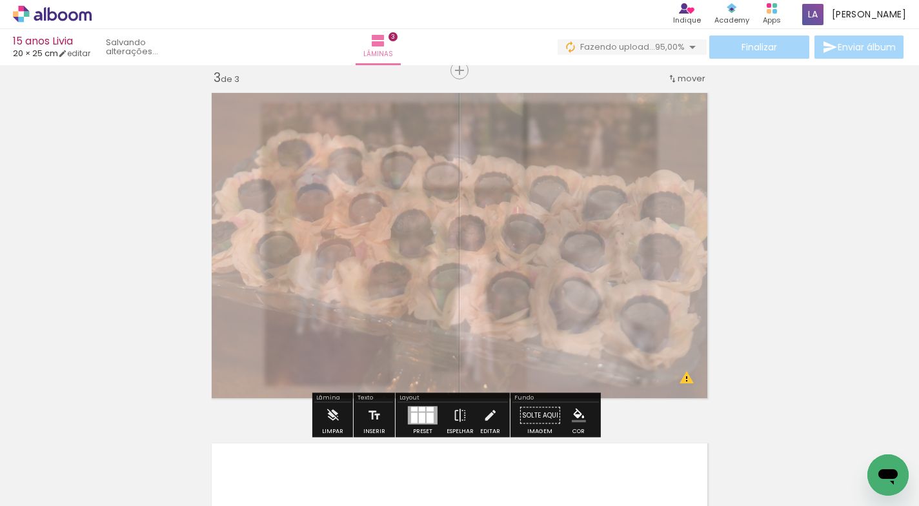
click at [880, 218] on div "Inserir lâmina 1 de 3 Inserir lâmina 2 de 3 Inserir lâmina 3 de 3 O Designbox p…" at bounding box center [459, 54] width 919 height 1402
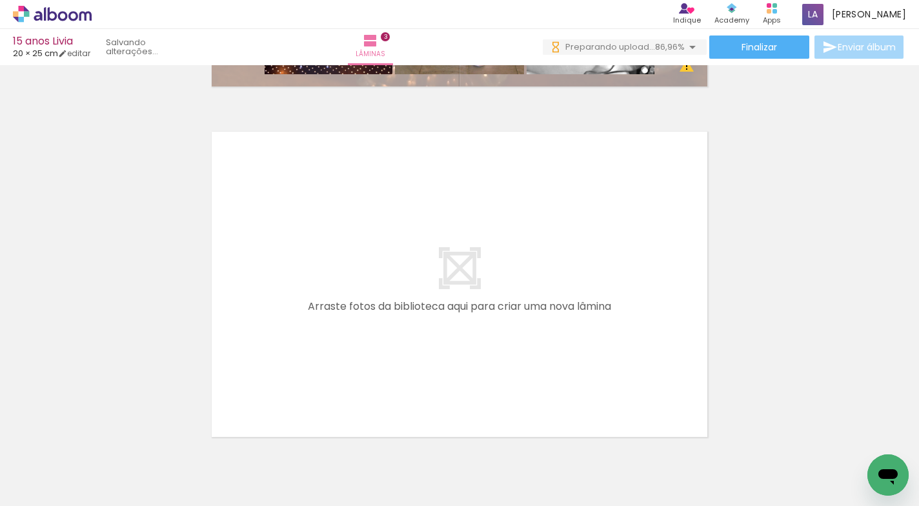
scroll to position [1092, 0]
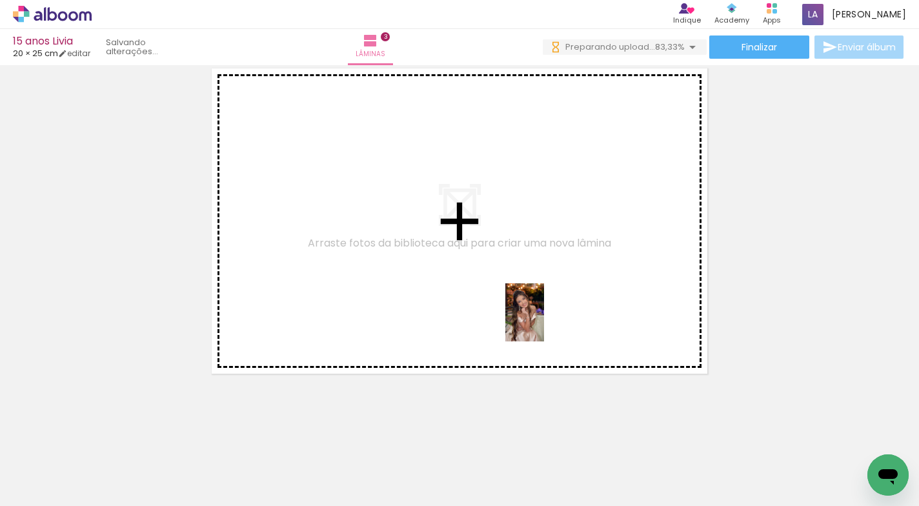
drag, startPoint x: 526, startPoint y: 459, endPoint x: 590, endPoint y: 477, distance: 65.9
click at [544, 323] on quentale-workspace at bounding box center [459, 253] width 919 height 506
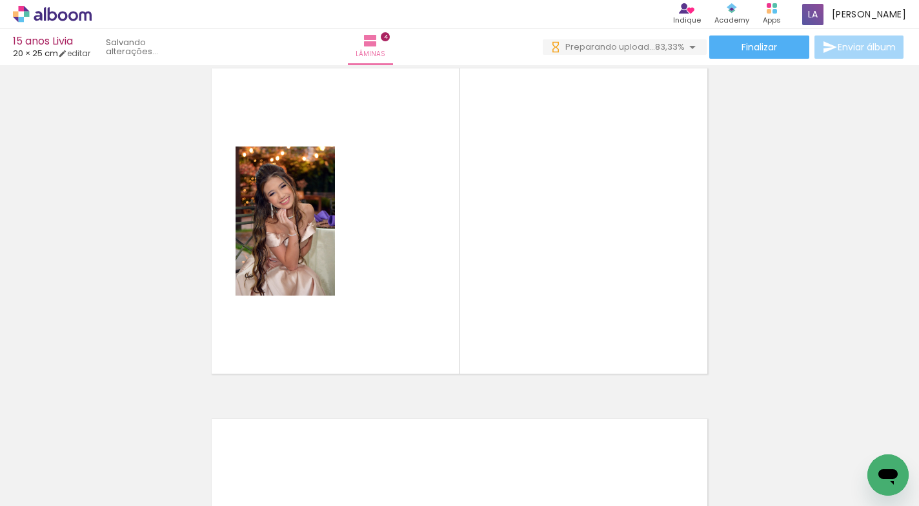
scroll to position [1067, 0]
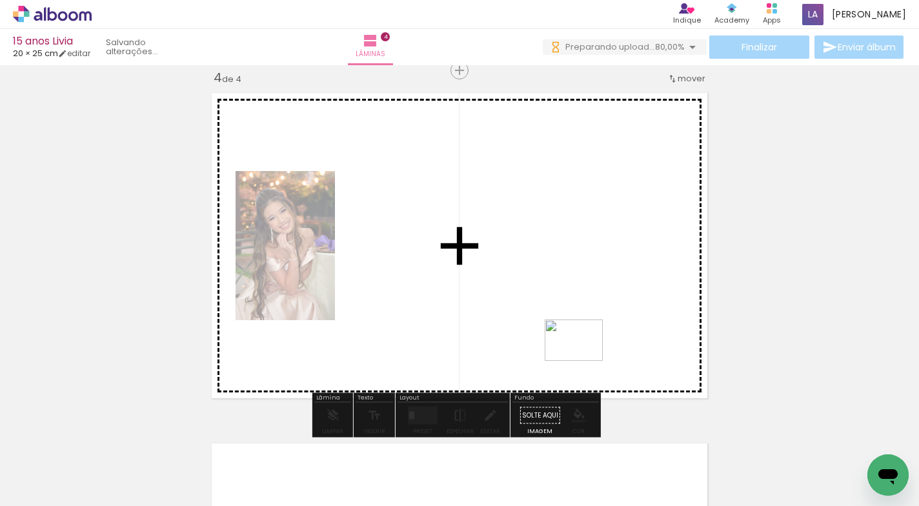
drag, startPoint x: 591, startPoint y: 470, endPoint x: 682, endPoint y: 486, distance: 92.5
click at [583, 358] on quentale-workspace at bounding box center [459, 253] width 919 height 506
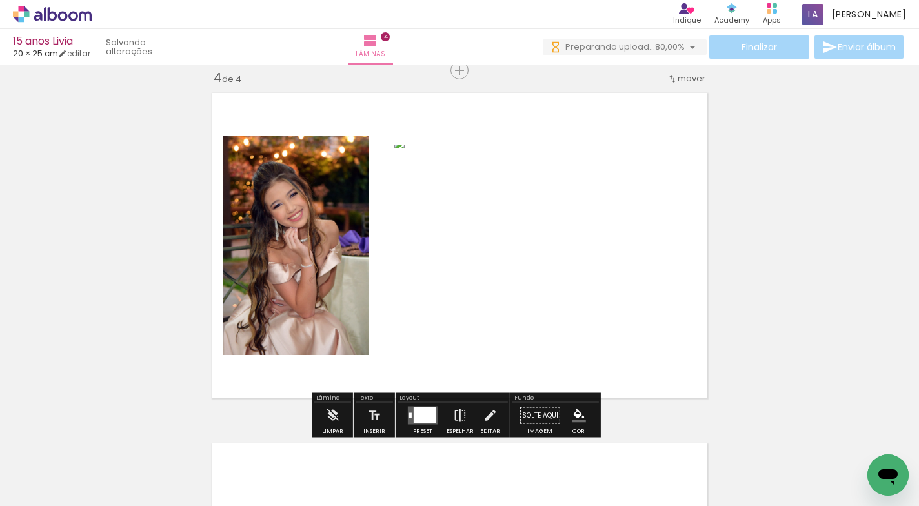
scroll to position [0, 0]
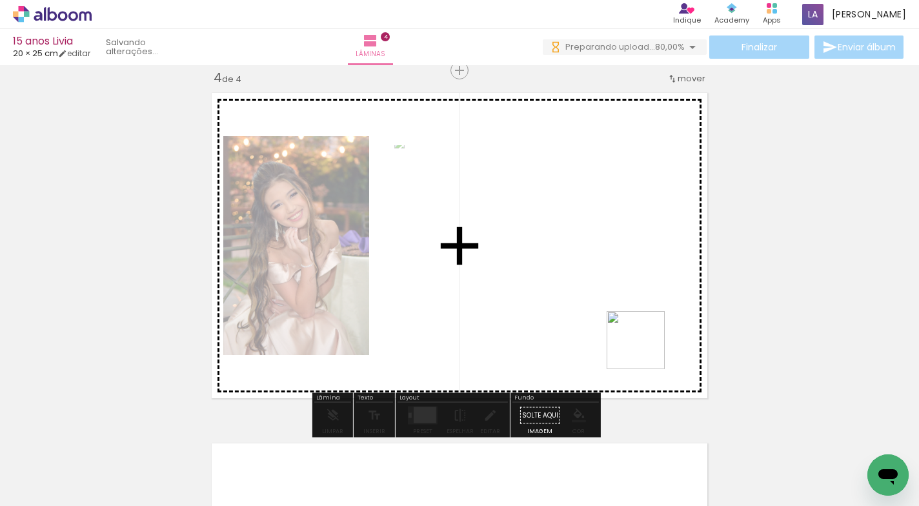
drag, startPoint x: 673, startPoint y: 476, endPoint x: 741, endPoint y: 470, distance: 68.0
click at [647, 354] on quentale-workspace at bounding box center [459, 253] width 919 height 506
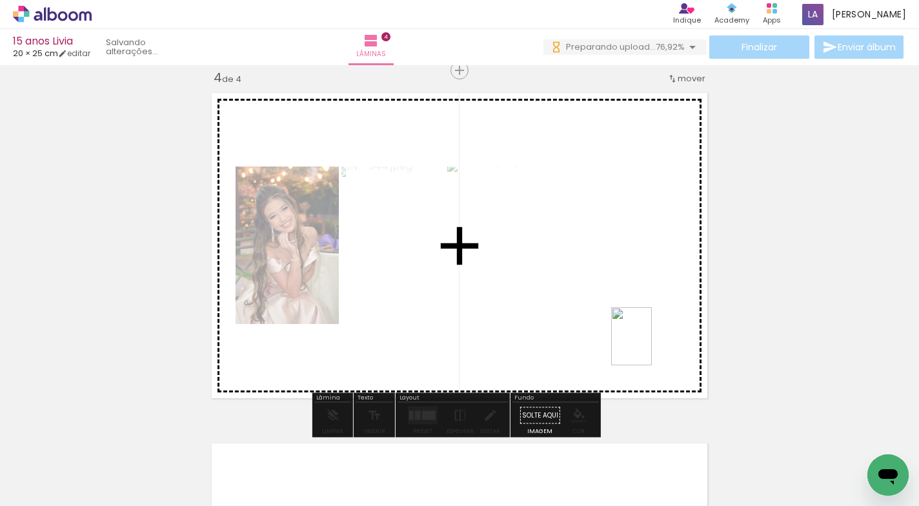
drag, startPoint x: 740, startPoint y: 470, endPoint x: 812, endPoint y: 475, distance: 72.5
click at [650, 346] on quentale-workspace at bounding box center [459, 253] width 919 height 506
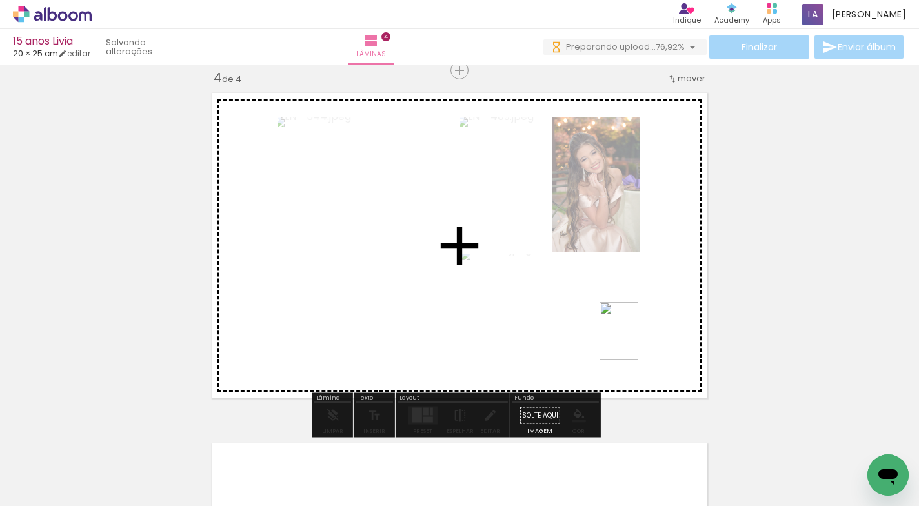
drag, startPoint x: 810, startPoint y: 468, endPoint x: 875, endPoint y: 437, distance: 72.7
click at [638, 341] on quentale-workspace at bounding box center [459, 253] width 919 height 506
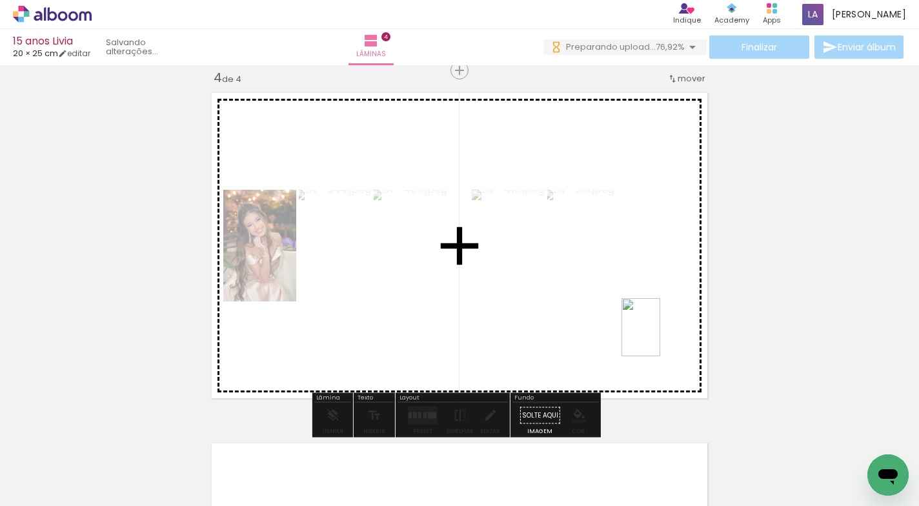
drag, startPoint x: 884, startPoint y: 446, endPoint x: 661, endPoint y: 330, distance: 251.0
click at [659, 337] on quentale-workspace at bounding box center [459, 253] width 919 height 506
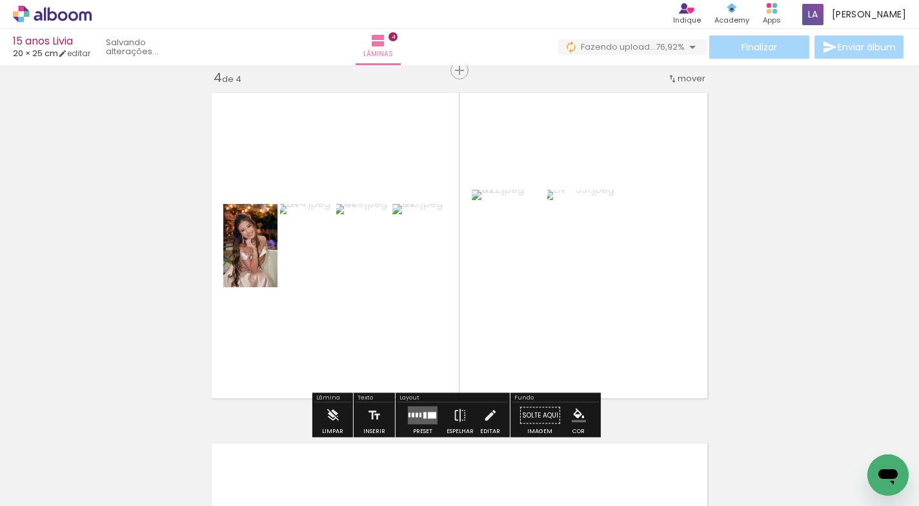
click at [424, 412] on quentale-layouter at bounding box center [423, 415] width 30 height 18
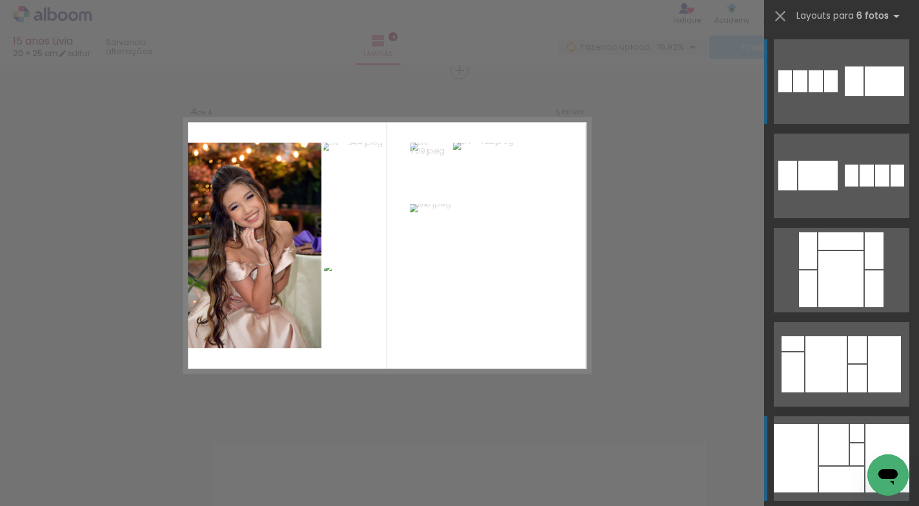
click at [852, 186] on div at bounding box center [851, 176] width 14 height 22
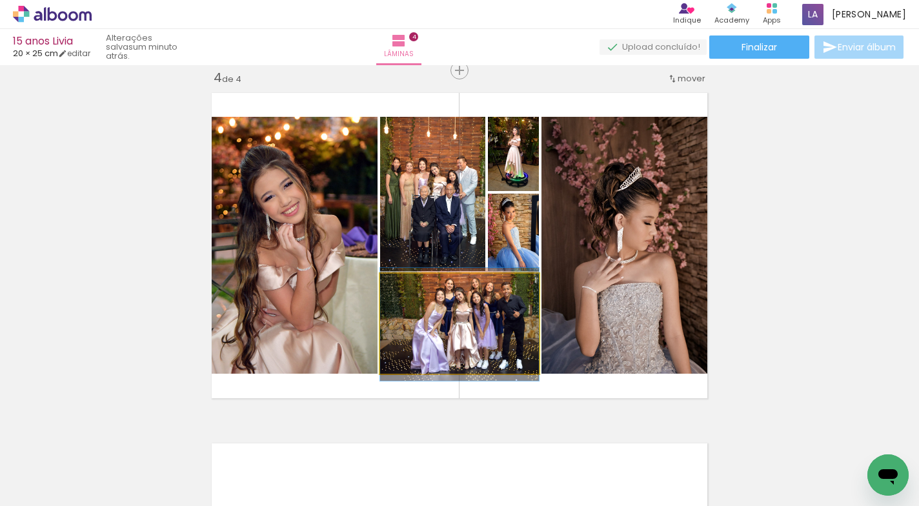
drag, startPoint x: 488, startPoint y: 321, endPoint x: 499, endPoint y: 322, distance: 11.0
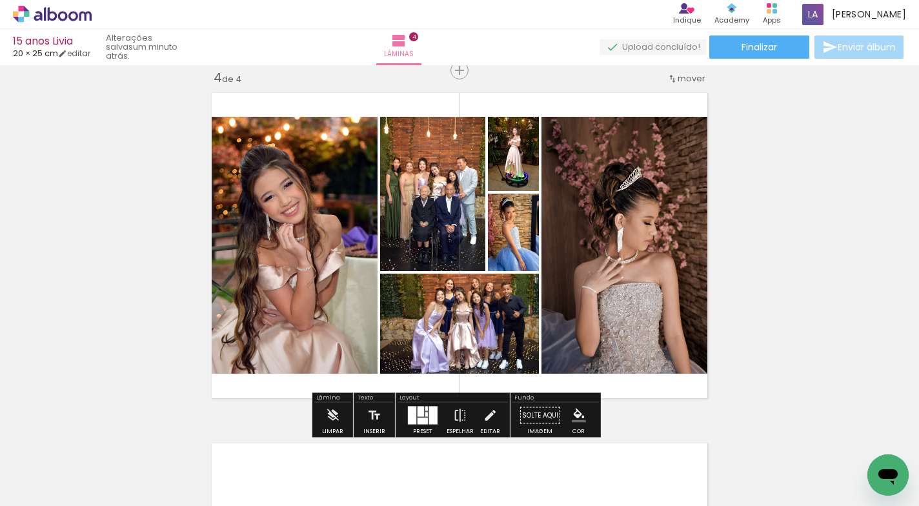
click at [499, 322] on quentale-photo at bounding box center [459, 324] width 159 height 100
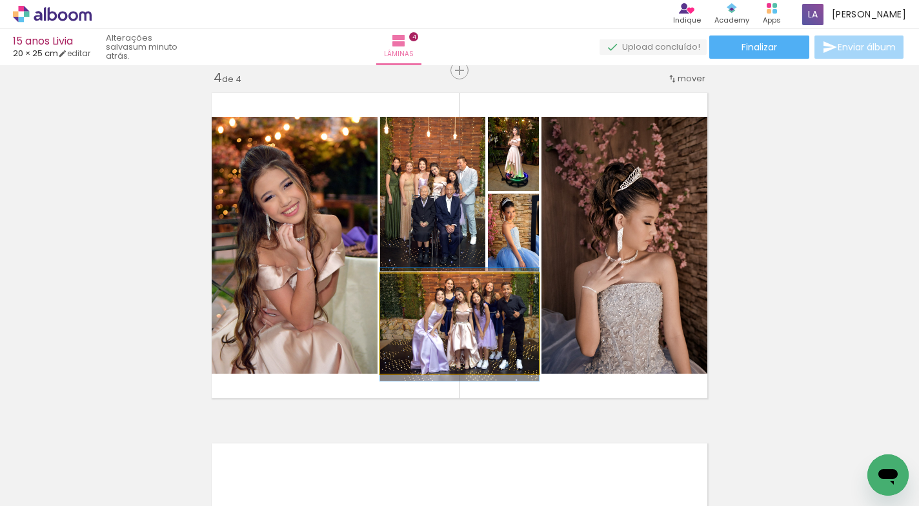
click at [499, 322] on quentale-photo at bounding box center [459, 324] width 159 height 100
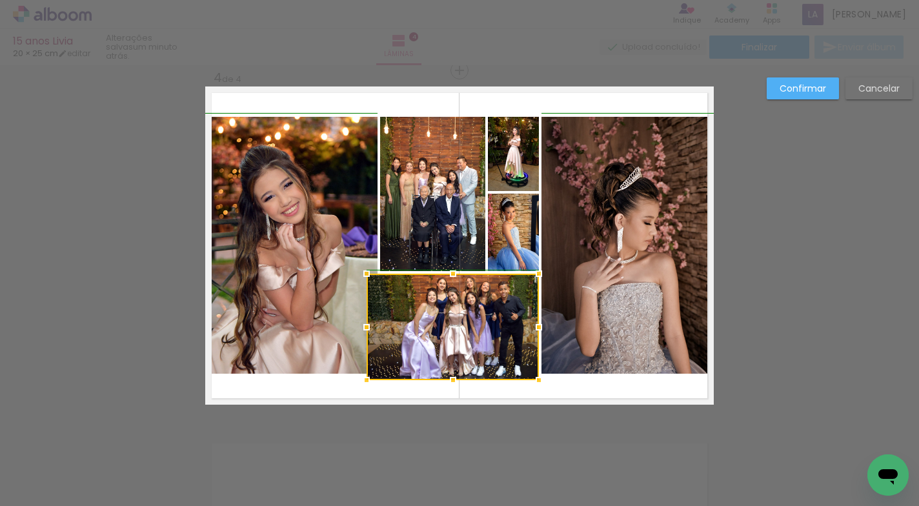
drag, startPoint x: 377, startPoint y: 372, endPoint x: 368, endPoint y: 379, distance: 11.6
click at [368, 379] on div at bounding box center [367, 380] width 26 height 26
click at [401, 329] on div at bounding box center [452, 327] width 172 height 106
click at [0, 0] on slot "Cancelar" at bounding box center [0, 0] width 0 height 0
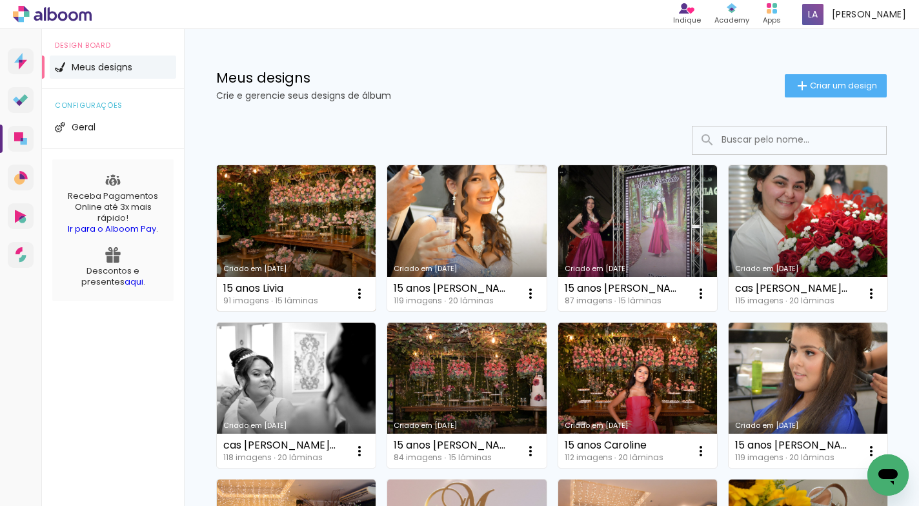
click at [307, 199] on link "Criado em [DATE]" at bounding box center [296, 238] width 159 height 146
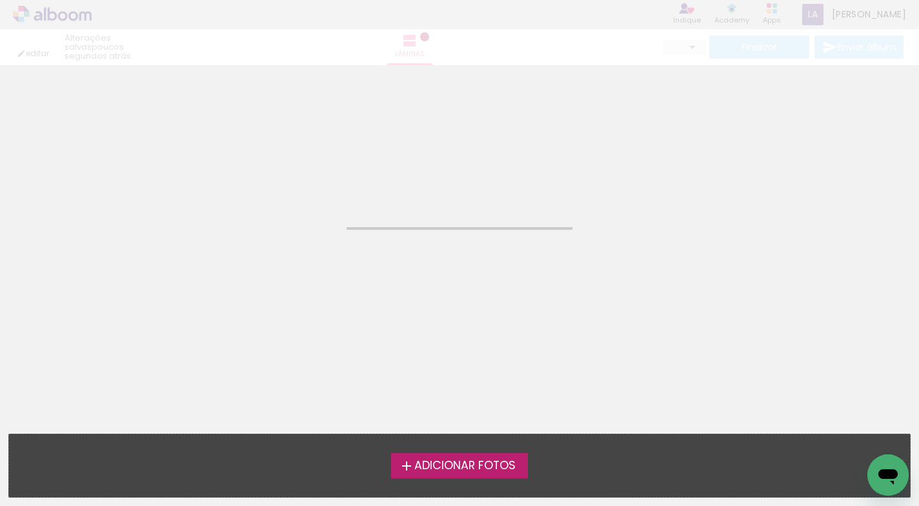
click at [308, 199] on neon-animated-pages "Confirmar Cancelar" at bounding box center [459, 253] width 919 height 506
